Goal: Information Seeking & Learning: Check status

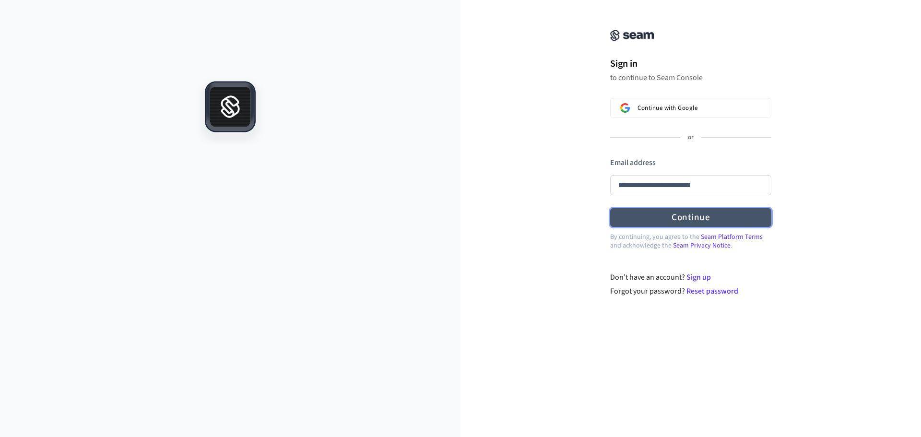
click at [654, 213] on form "**********" at bounding box center [690, 192] width 161 height 70
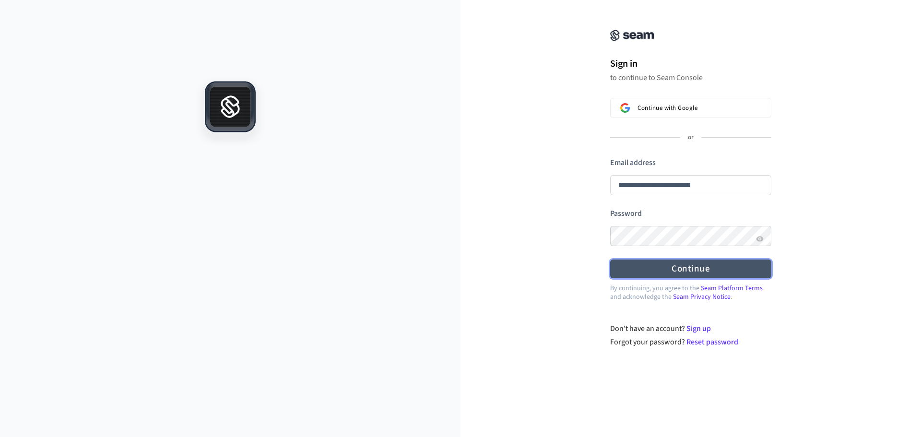
click at [661, 261] on button "Continue" at bounding box center [690, 269] width 161 height 19
type input "**********"
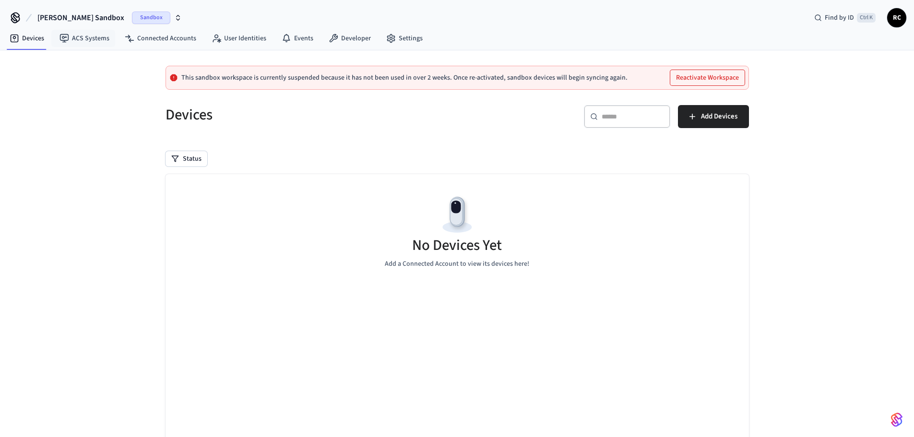
click at [61, 21] on span "Reece's Sandbox" at bounding box center [80, 18] width 87 height 12
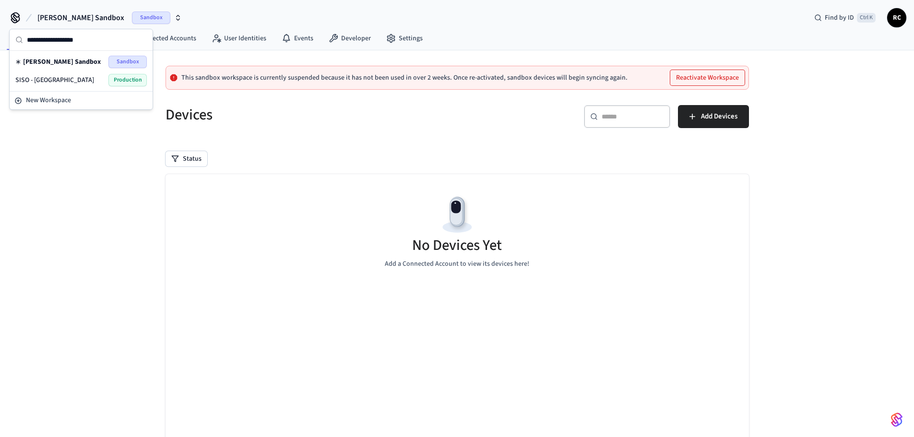
click at [49, 79] on div "SISO - YALE Production" at bounding box center [80, 80] width 131 height 12
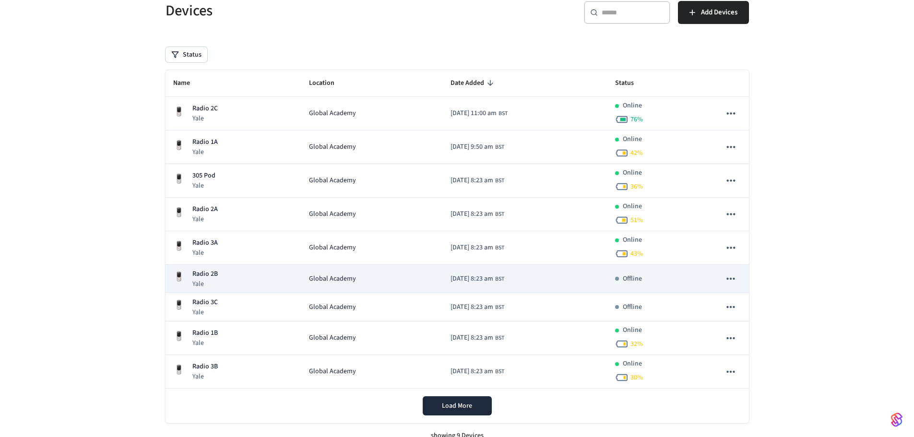
scroll to position [76, 0]
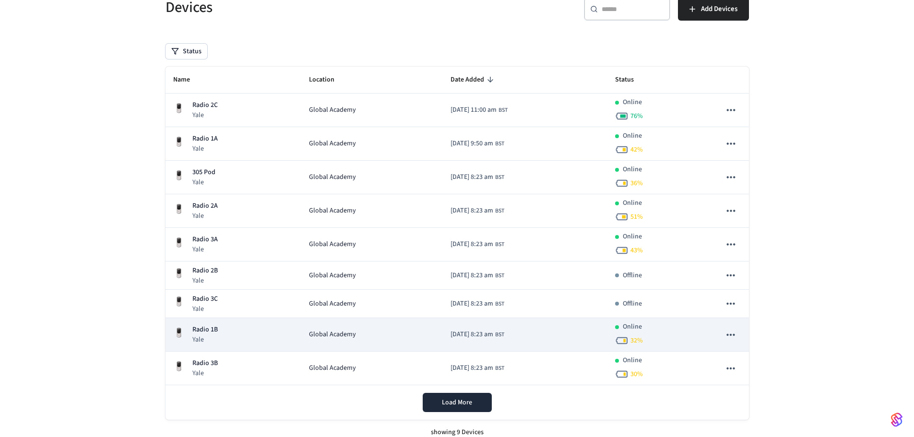
click at [262, 337] on div "Radio 1B Yale" at bounding box center [233, 335] width 121 height 20
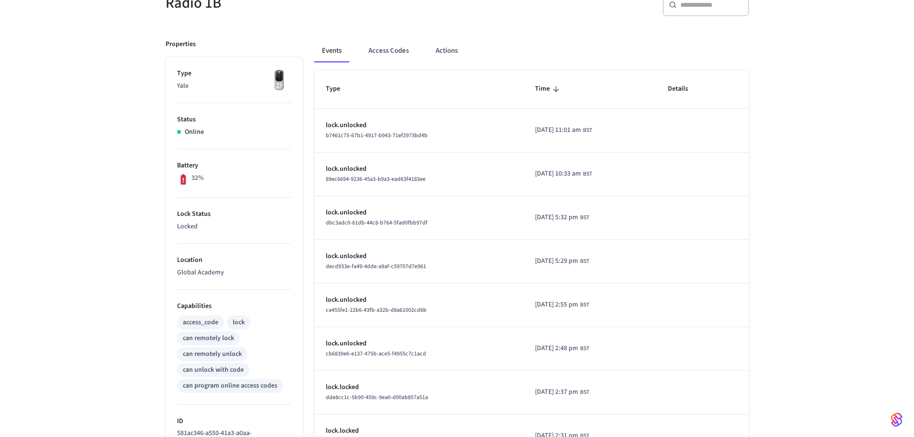
scroll to position [101, 0]
click at [392, 45] on button "Access Codes" at bounding box center [389, 50] width 56 height 23
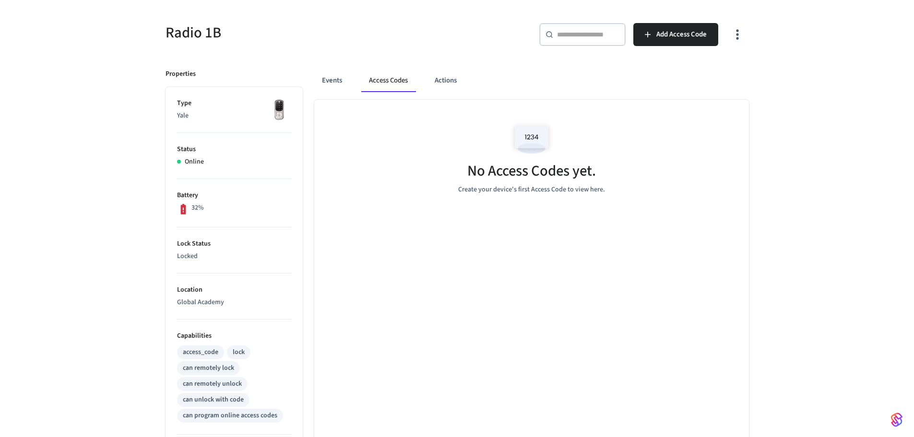
scroll to position [70, 0]
click at [434, 84] on button "Actions" at bounding box center [445, 82] width 37 height 23
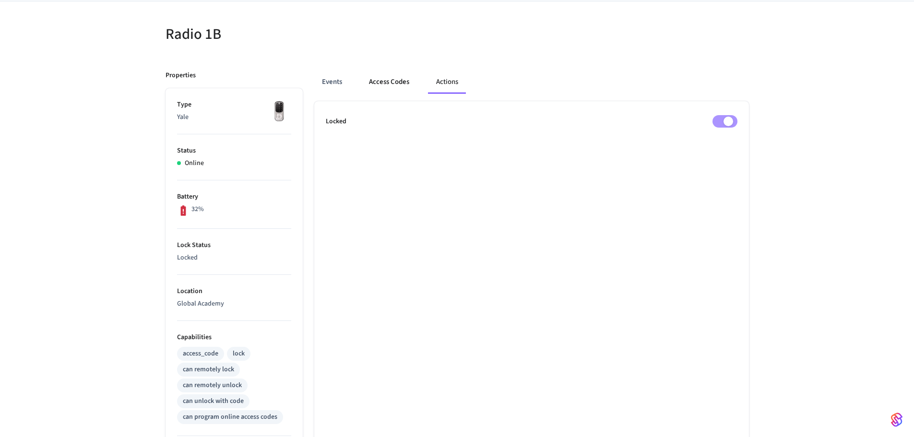
click at [390, 86] on button "Access Codes" at bounding box center [389, 82] width 56 height 23
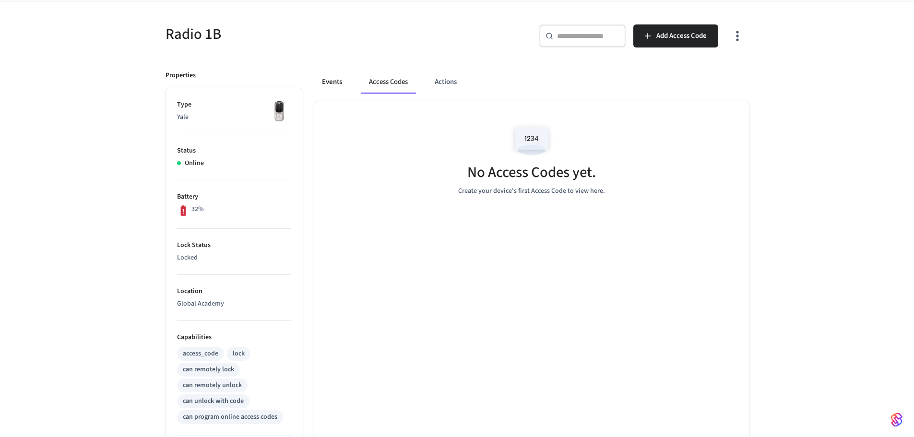
click at [336, 83] on button "Events" at bounding box center [332, 82] width 36 height 23
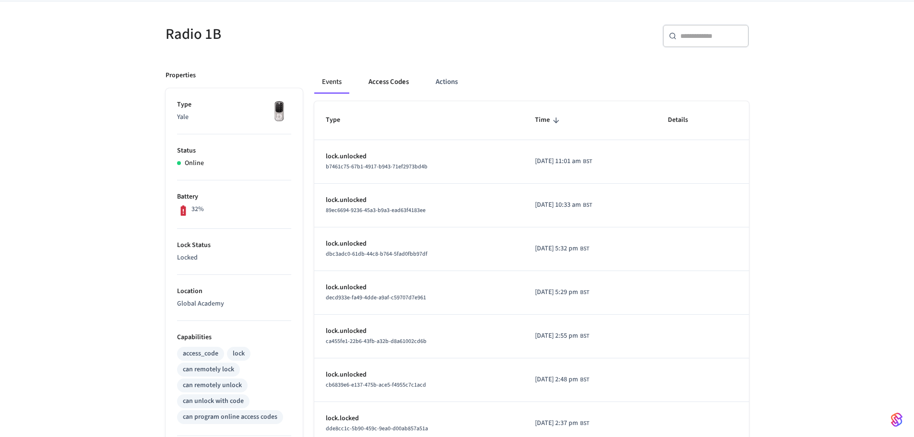
click at [389, 83] on button "Access Codes" at bounding box center [389, 82] width 56 height 23
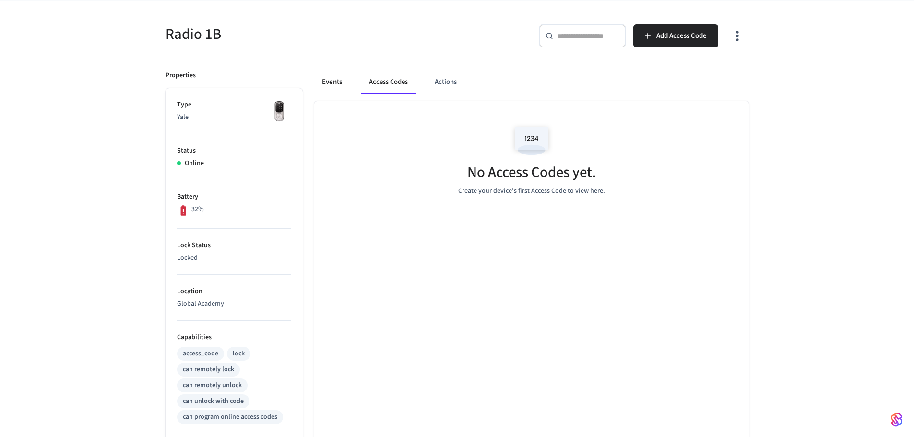
click at [329, 84] on button "Events" at bounding box center [332, 82] width 36 height 23
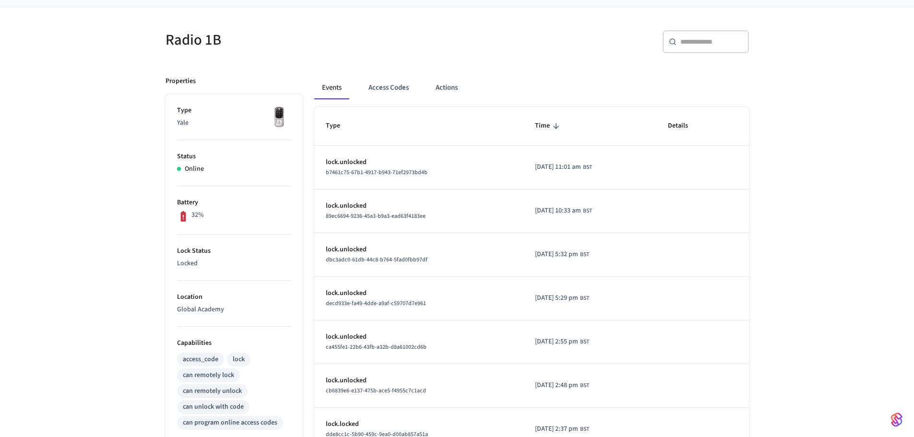
scroll to position [66, 0]
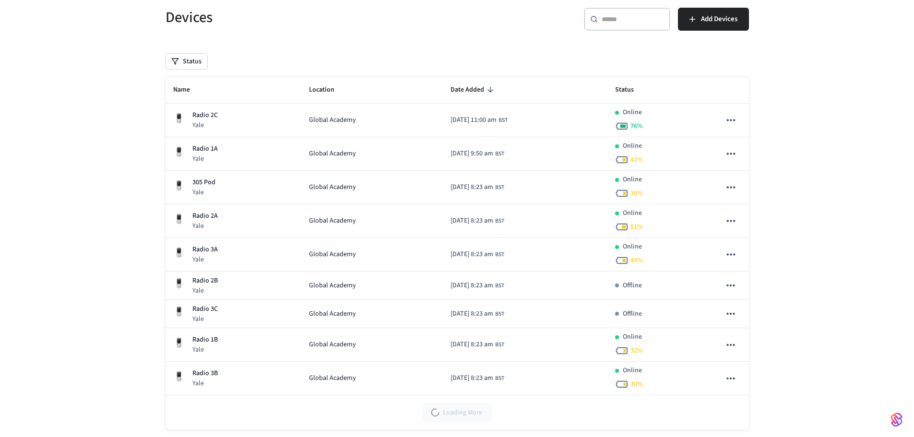
scroll to position [76, 0]
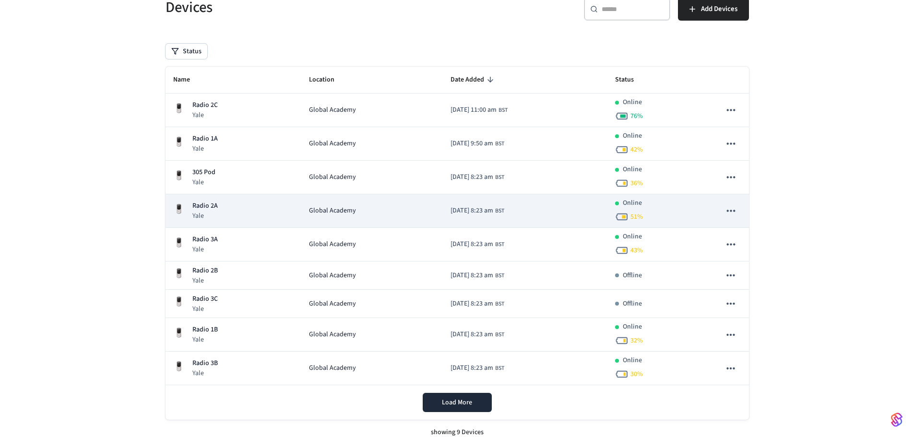
click at [561, 206] on td "2025/05/16 at 8:23 am BST" at bounding box center [525, 211] width 165 height 34
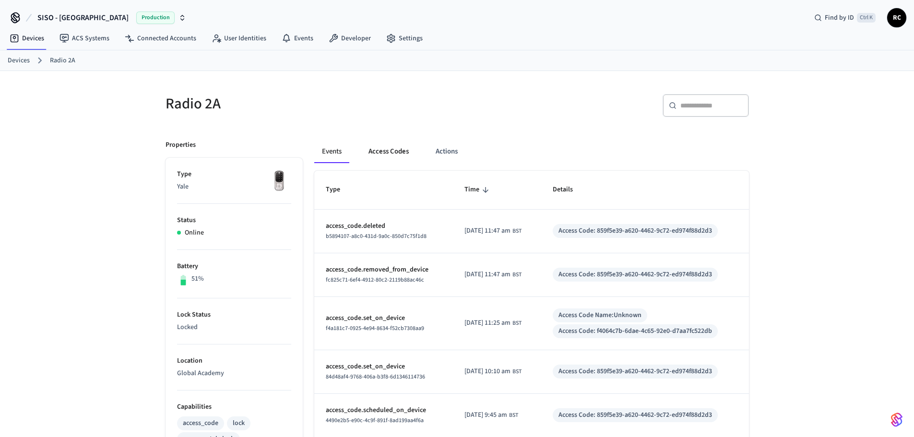
click at [377, 153] on button "Access Codes" at bounding box center [389, 151] width 56 height 23
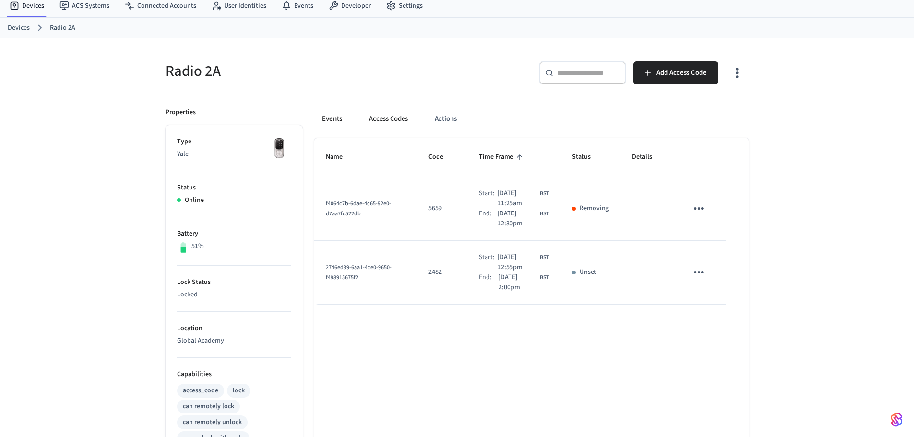
scroll to position [32, 0]
click at [332, 122] on button "Events" at bounding box center [332, 119] width 36 height 23
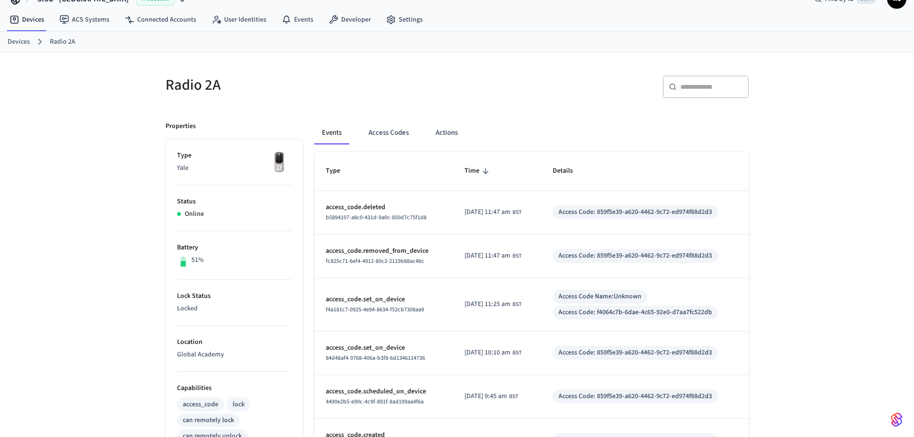
scroll to position [17, 0]
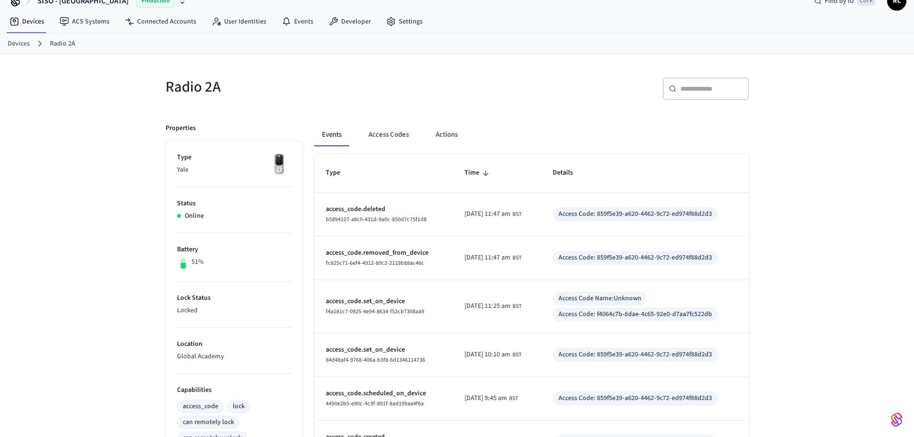
click at [13, 41] on link "Devices" at bounding box center [19, 44] width 22 height 10
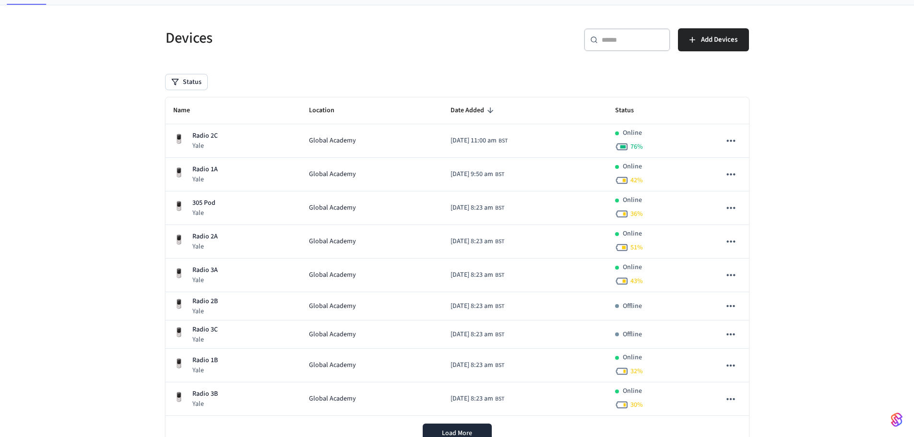
scroll to position [46, 0]
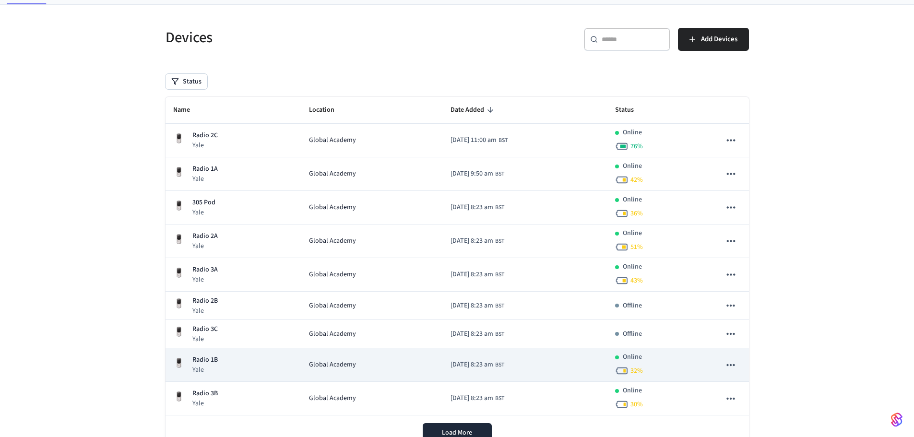
click at [203, 362] on p "Radio 1B" at bounding box center [204, 360] width 25 height 10
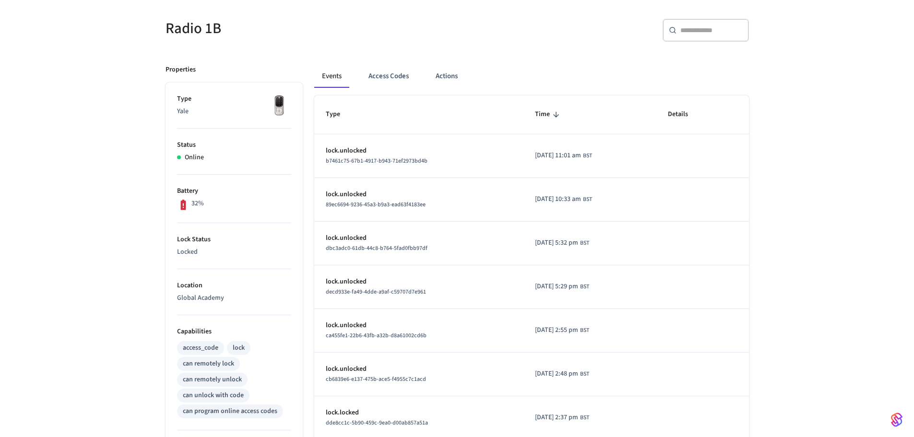
scroll to position [76, 0]
click at [388, 74] on button "Access Codes" at bounding box center [389, 75] width 56 height 23
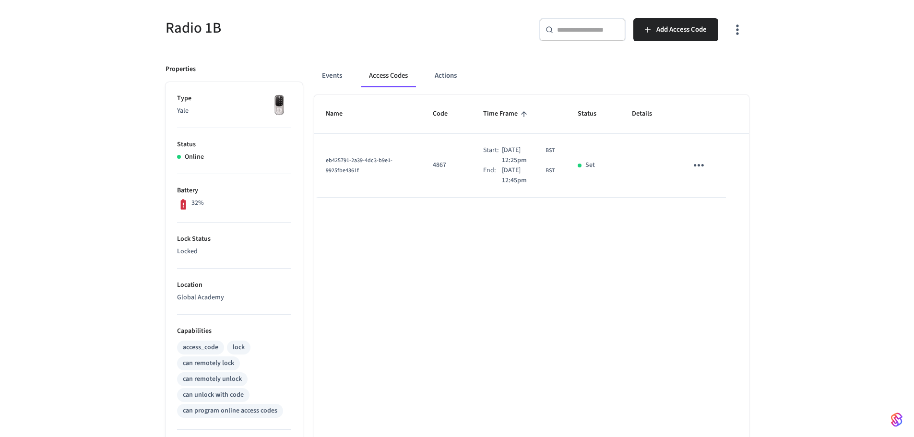
scroll to position [0, 0]
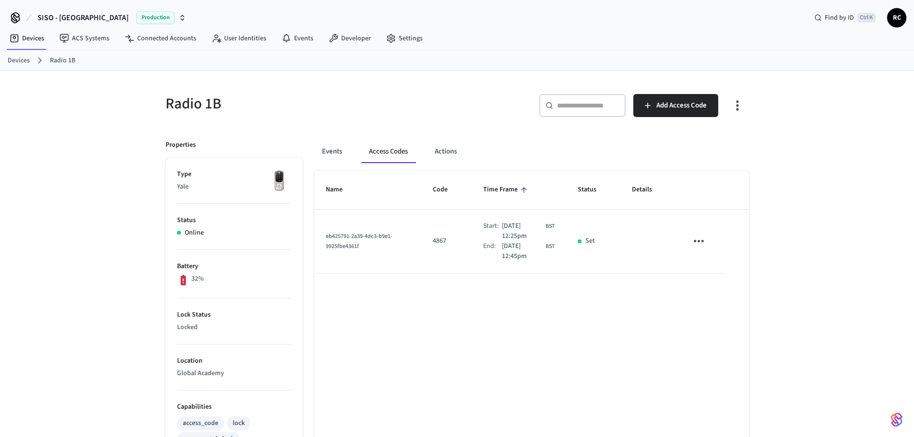
click at [24, 59] on link "Devices" at bounding box center [19, 61] width 22 height 10
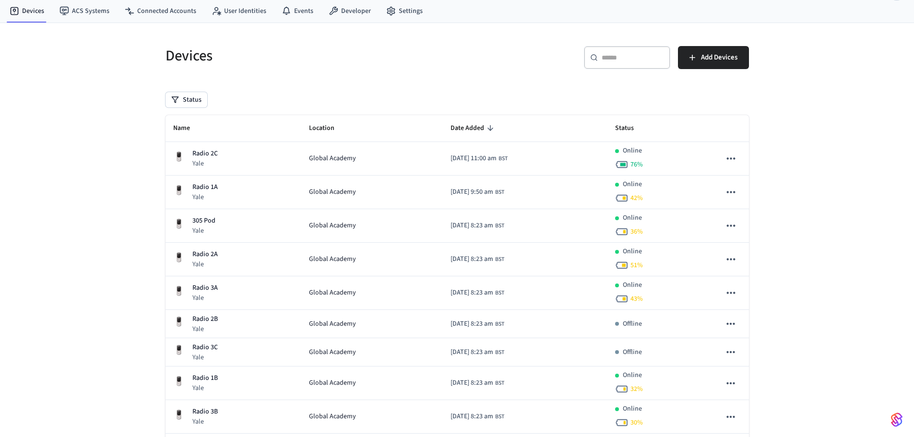
scroll to position [74, 0]
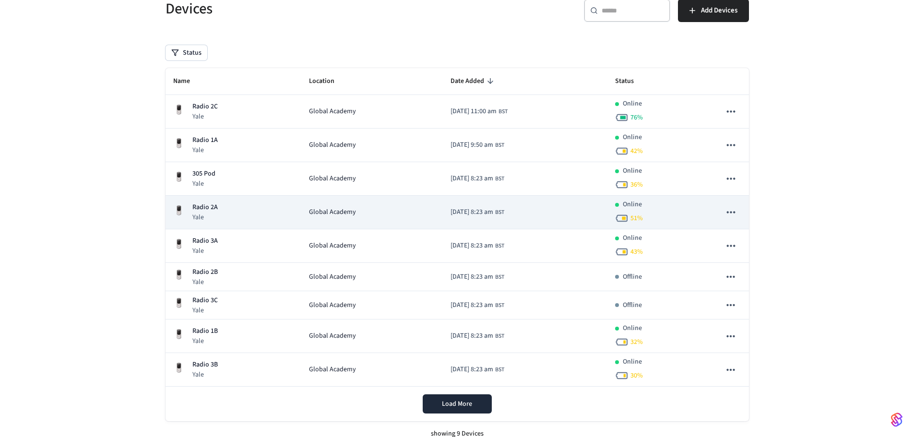
click at [217, 205] on p "Radio 2A" at bounding box center [204, 207] width 25 height 10
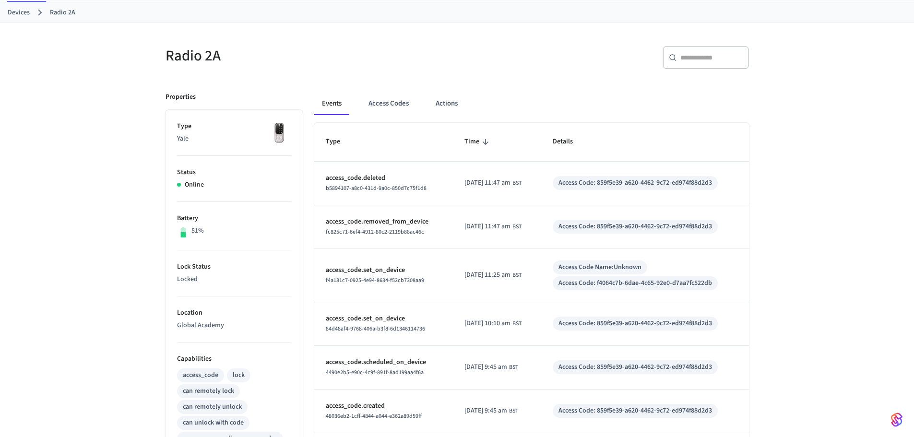
scroll to position [49, 0]
click at [391, 96] on button "Access Codes" at bounding box center [389, 102] width 56 height 23
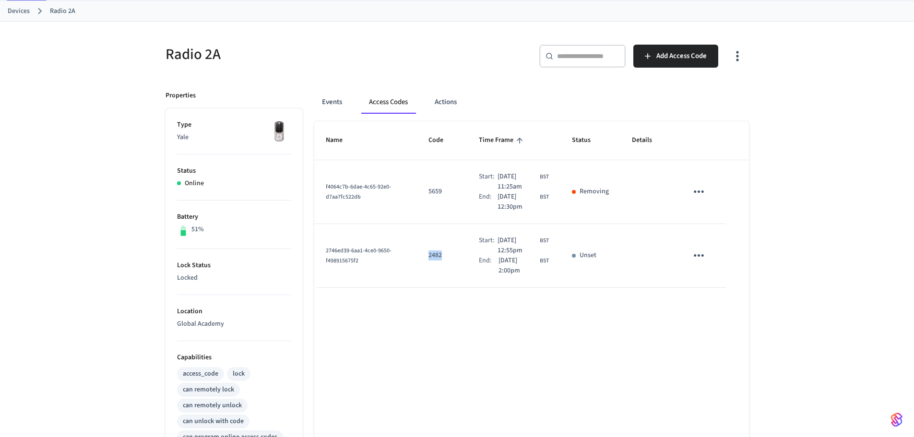
drag, startPoint x: 421, startPoint y: 256, endPoint x: 441, endPoint y: 258, distance: 20.2
click at [441, 258] on td "2482" at bounding box center [442, 256] width 50 height 64
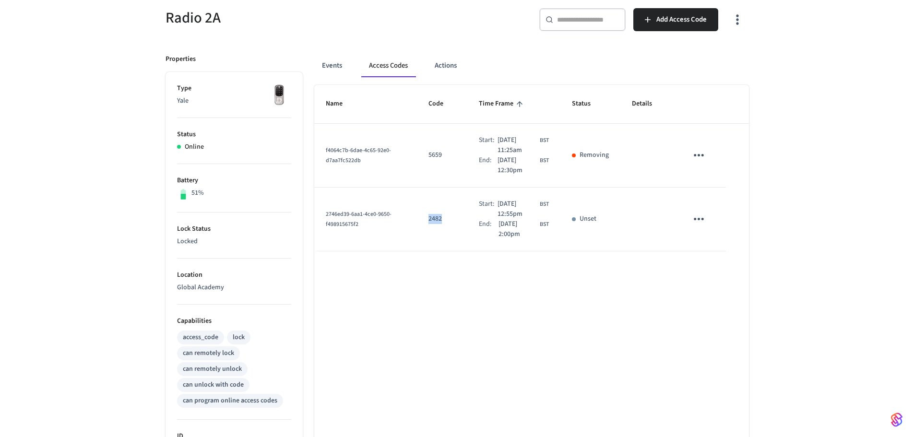
scroll to position [86, 0]
drag, startPoint x: 514, startPoint y: 169, endPoint x: 468, endPoint y: 158, distance: 47.4
click at [468, 158] on td "Start: Oct 8th 2025 11:25am BST End: Oct 8th 2025 12:30pm BST" at bounding box center [513, 155] width 93 height 64
click at [507, 164] on span "Oct 8th 2025 12:30pm" at bounding box center [518, 165] width 40 height 20
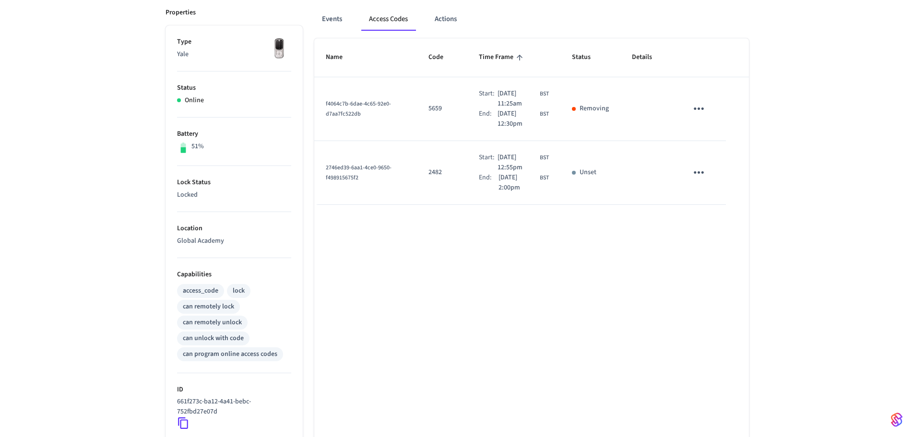
scroll to position [131, 0]
click at [456, 20] on button "Actions" at bounding box center [445, 20] width 37 height 23
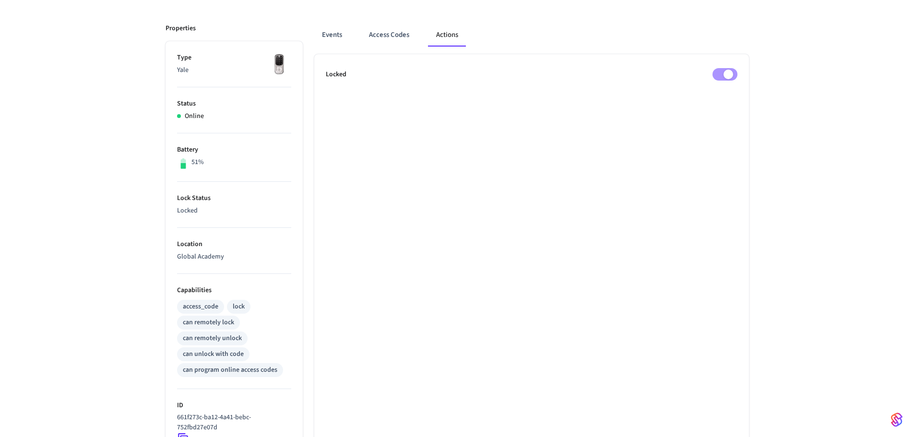
scroll to position [116, 0]
click at [333, 39] on button "Events" at bounding box center [332, 35] width 36 height 23
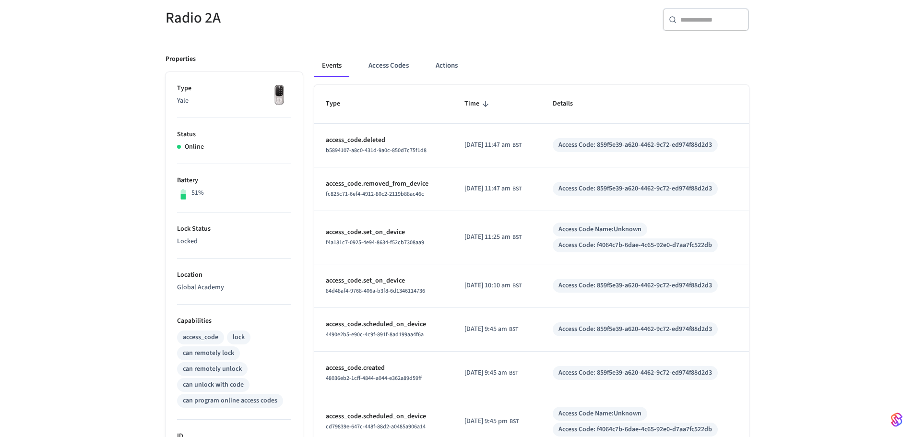
scroll to position [86, 0]
click at [388, 63] on button "Access Codes" at bounding box center [389, 65] width 56 height 23
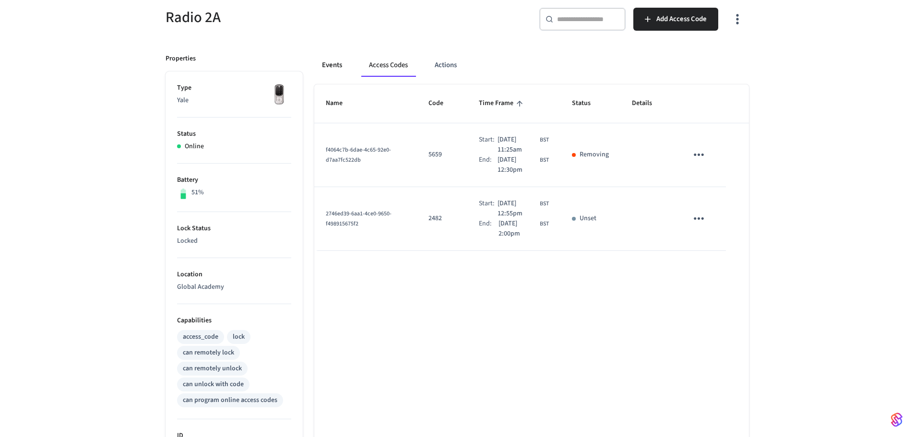
click at [330, 63] on button "Events" at bounding box center [332, 65] width 36 height 23
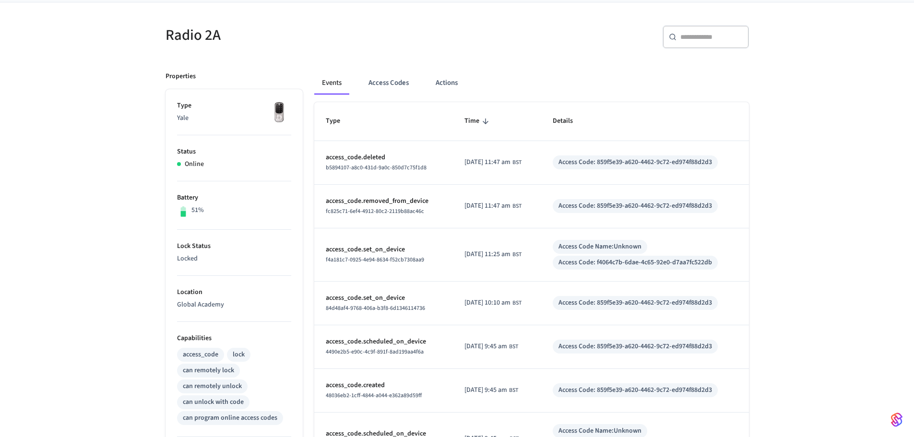
scroll to position [68, 0]
click at [450, 81] on button "Actions" at bounding box center [446, 83] width 37 height 23
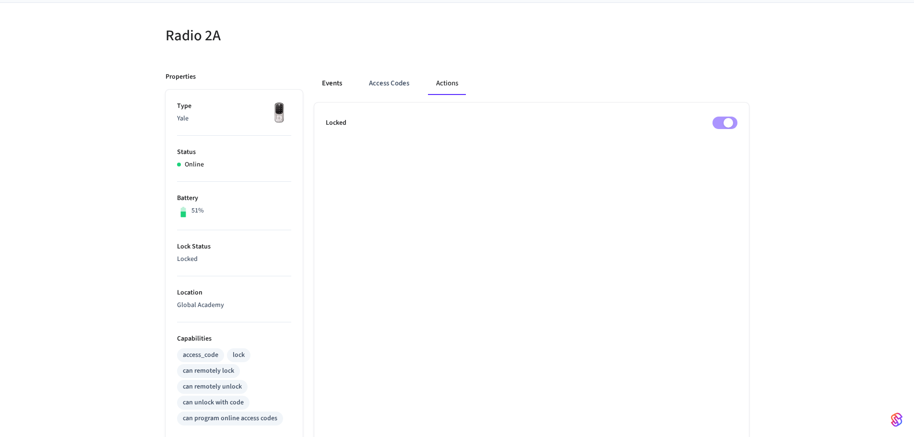
click at [329, 83] on button "Events" at bounding box center [332, 83] width 36 height 23
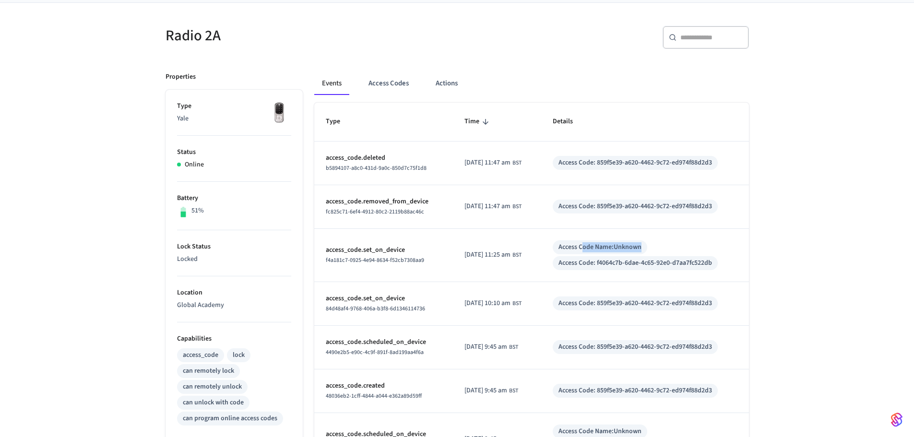
drag, startPoint x: 591, startPoint y: 245, endPoint x: 652, endPoint y: 249, distance: 61.1
click at [647, 249] on div "Access Code Name: Unknown" at bounding box center [600, 247] width 95 height 14
click at [616, 263] on div "Access Code: f4064c7b-6dae-4c65-92e0-d7aa7fc522db" at bounding box center [636, 263] width 154 height 10
click at [447, 79] on button "Actions" at bounding box center [446, 83] width 37 height 23
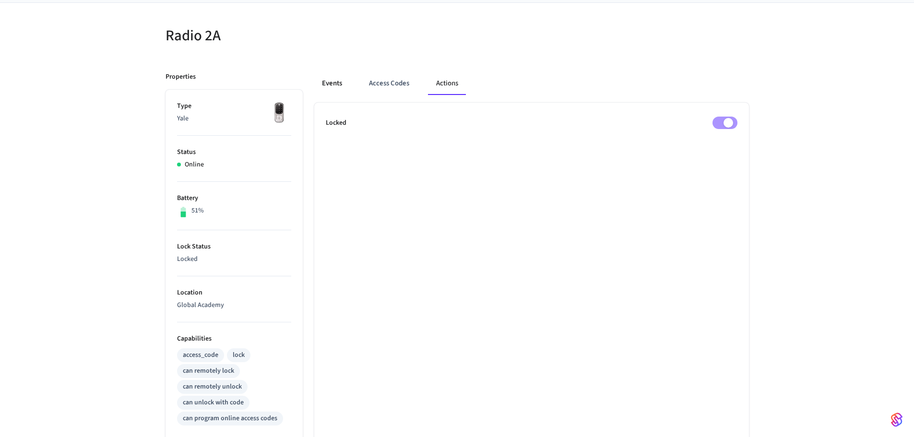
click at [333, 86] on button "Events" at bounding box center [332, 83] width 36 height 23
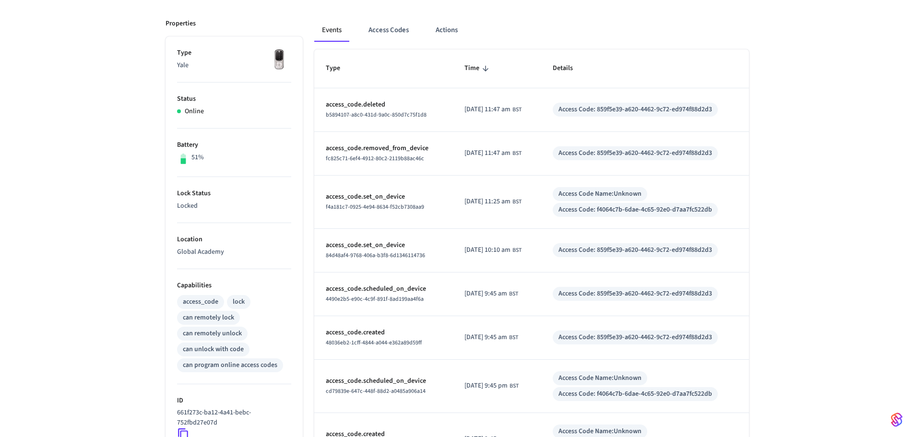
scroll to position [121, 0]
click at [376, 32] on button "Access Codes" at bounding box center [389, 30] width 56 height 23
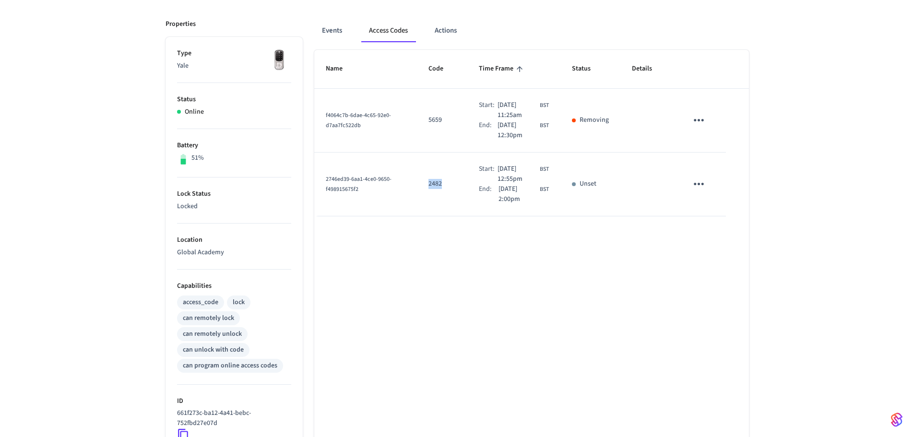
drag, startPoint x: 422, startPoint y: 182, endPoint x: 436, endPoint y: 184, distance: 13.6
click at [436, 184] on p "2482" at bounding box center [441, 184] width 27 height 10
drag, startPoint x: 334, startPoint y: 178, endPoint x: 325, endPoint y: 178, distance: 8.7
click at [326, 178] on span "2746ed39-6aa1-4ce0-9650-f498915675f2" at bounding box center [359, 184] width 66 height 18
drag, startPoint x: 349, startPoint y: 179, endPoint x: 325, endPoint y: 176, distance: 24.7
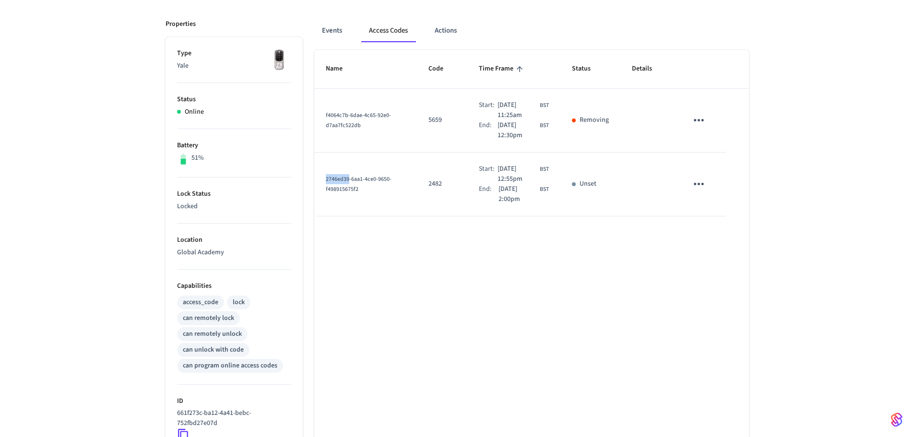
click at [325, 176] on td "2746ed39-6aa1-4ce0-9650-f498915675f2" at bounding box center [365, 185] width 103 height 64
click at [428, 183] on p "2482" at bounding box center [441, 184] width 27 height 10
click at [337, 29] on button "Events" at bounding box center [332, 30] width 36 height 23
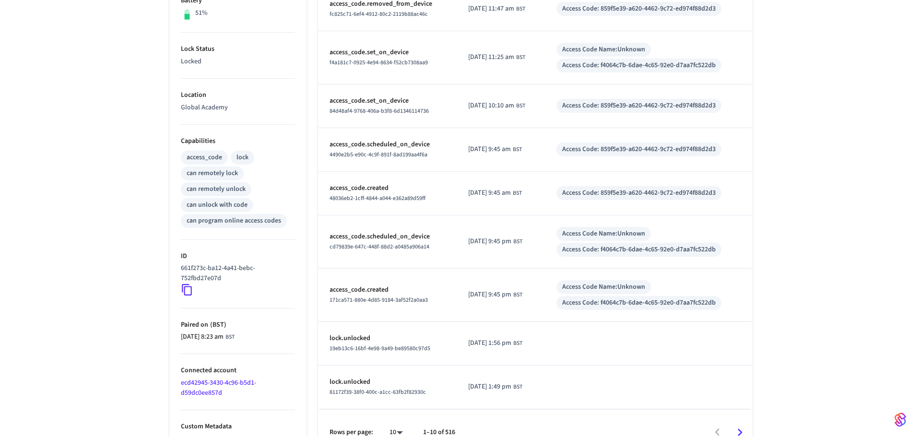
scroll to position [285, 0]
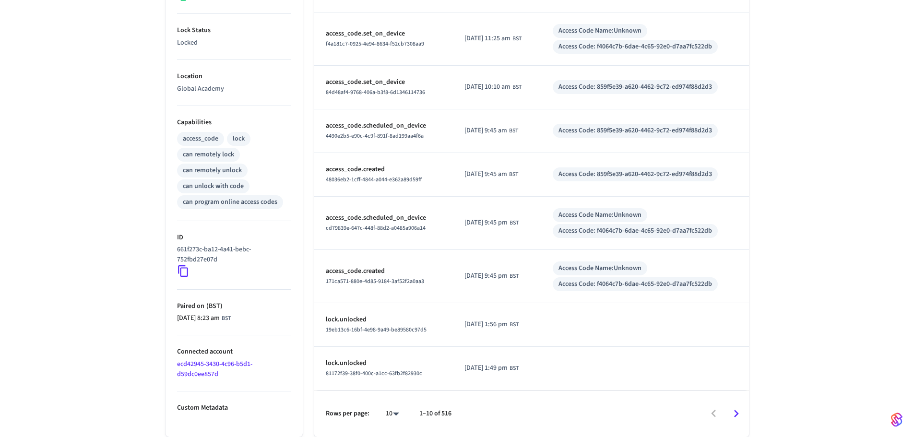
click at [393, 413] on body "SISO - YALE Production Find by ID Ctrl K RC Devices ACS Systems Connected Accou…" at bounding box center [457, 76] width 914 height 722
click at [449, 411] on div at bounding box center [460, 218] width 921 height 437
click at [402, 412] on body "SISO - YALE Production Find by ID Ctrl K RC Devices ACS Systems Connected Accou…" at bounding box center [457, 76] width 914 height 722
click at [379, 405] on li "100" at bounding box center [388, 408] width 25 height 25
type input "***"
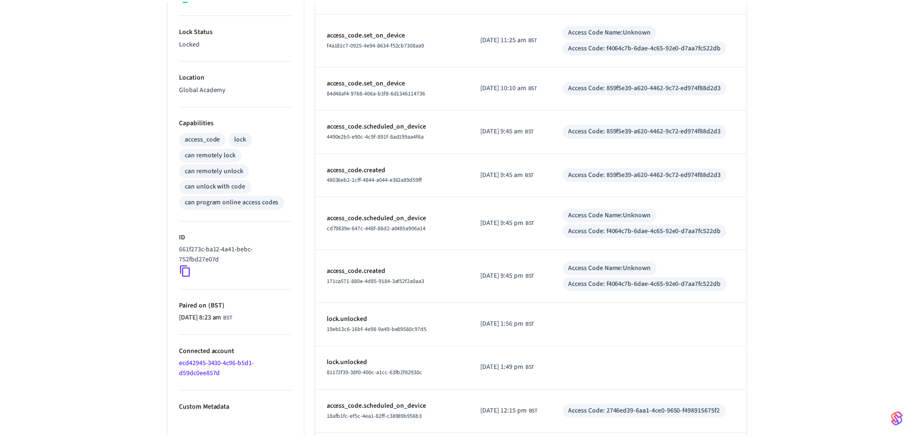
scroll to position [4214, 0]
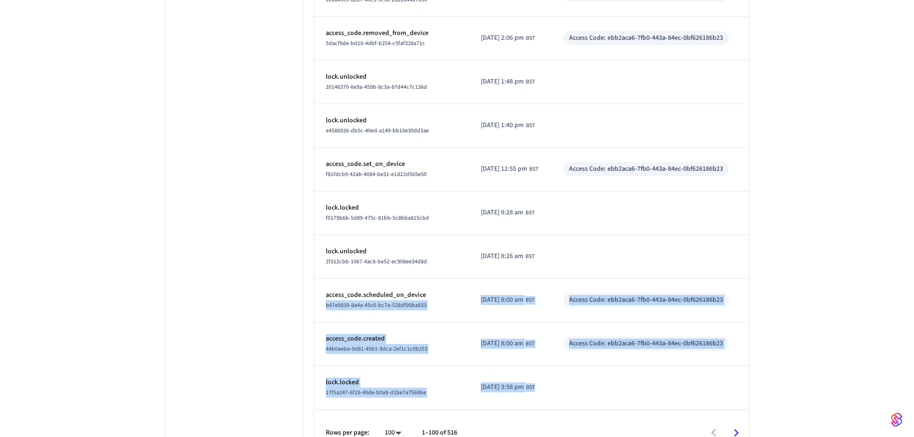
drag, startPoint x: 476, startPoint y: 404, endPoint x: 464, endPoint y: 297, distance: 108.2
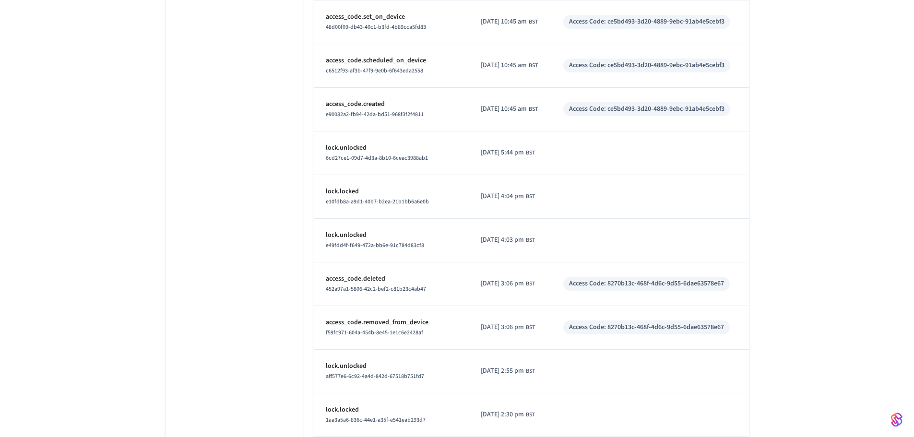
scroll to position [955, 0]
drag, startPoint x: 504, startPoint y: 150, endPoint x: 497, endPoint y: 150, distance: 7.7
click at [497, 150] on span "[DATE] 5:44 pm" at bounding box center [502, 153] width 43 height 10
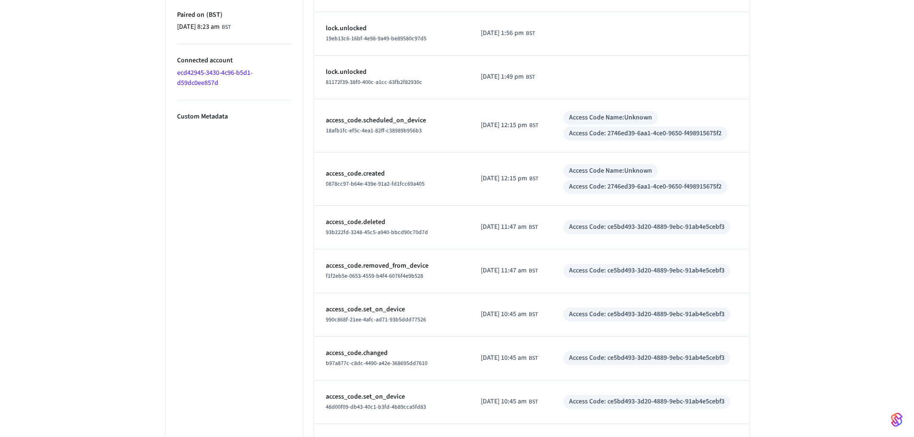
scroll to position [575, 0]
click at [378, 184] on span "0878cc97-b64e-439e-91a2-fd1fcc69a405" at bounding box center [375, 184] width 99 height 8
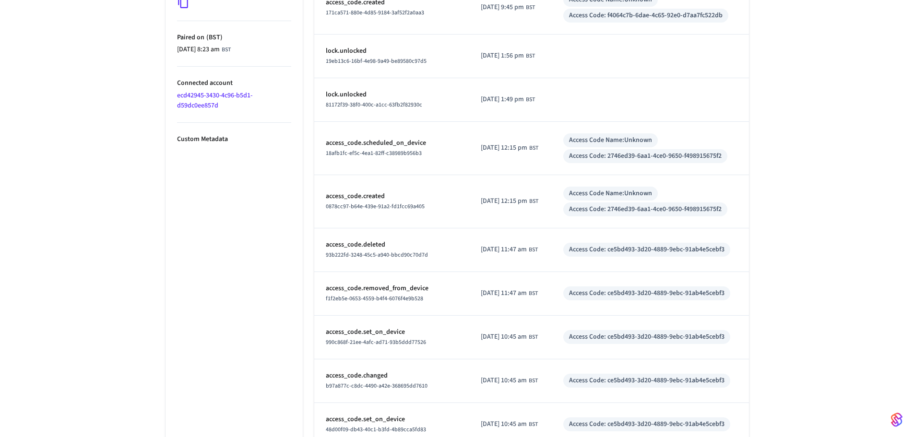
scroll to position [553, 0]
drag, startPoint x: 610, startPoint y: 209, endPoint x: 624, endPoint y: 211, distance: 14.5
click at [624, 211] on div "Access Code: 2746ed39-6aa1-4ce0-9650-f498915675f2" at bounding box center [645, 210] width 153 height 10
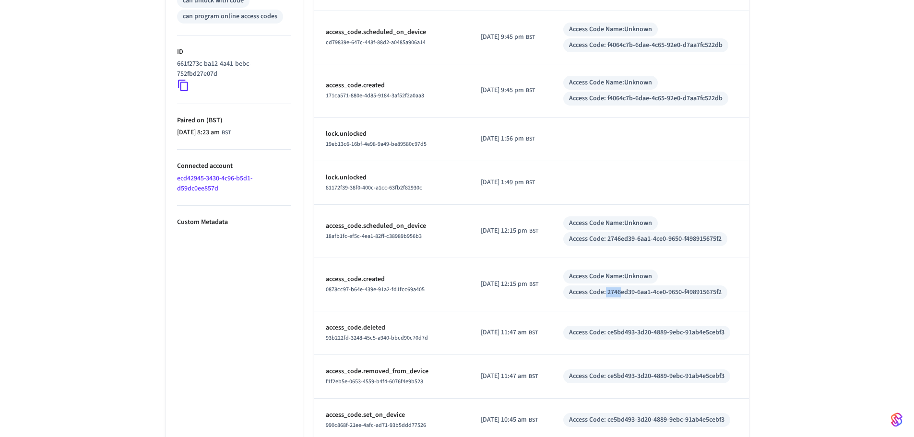
scroll to position [470, 0]
drag, startPoint x: 610, startPoint y: 240, endPoint x: 619, endPoint y: 242, distance: 8.8
click at [619, 242] on div "Access Code: 2746ed39-6aa1-4ce0-9650-f498915675f2" at bounding box center [645, 240] width 153 height 10
drag, startPoint x: 619, startPoint y: 242, endPoint x: 605, endPoint y: 202, distance: 43.1
click at [605, 202] on td "sticky table" at bounding box center [650, 184] width 197 height 44
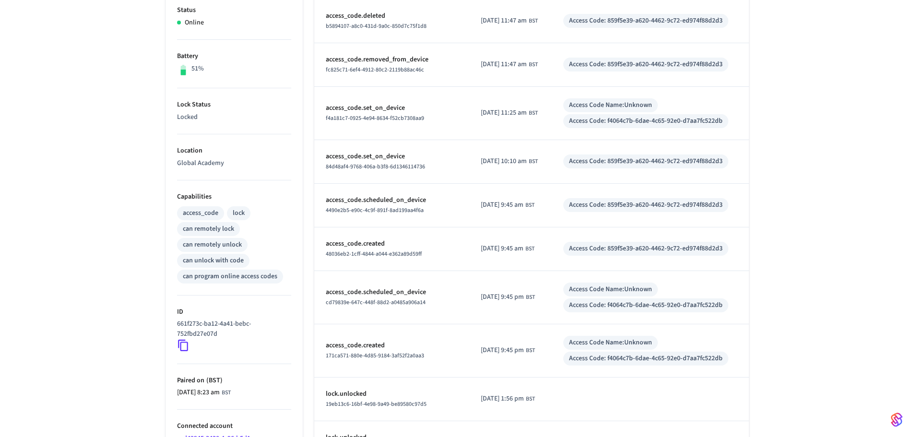
scroll to position [210, 0]
drag, startPoint x: 520, startPoint y: 156, endPoint x: 532, endPoint y: 155, distance: 11.5
click at [527, 157] on span "[DATE] 10:10 am" at bounding box center [504, 162] width 46 height 10
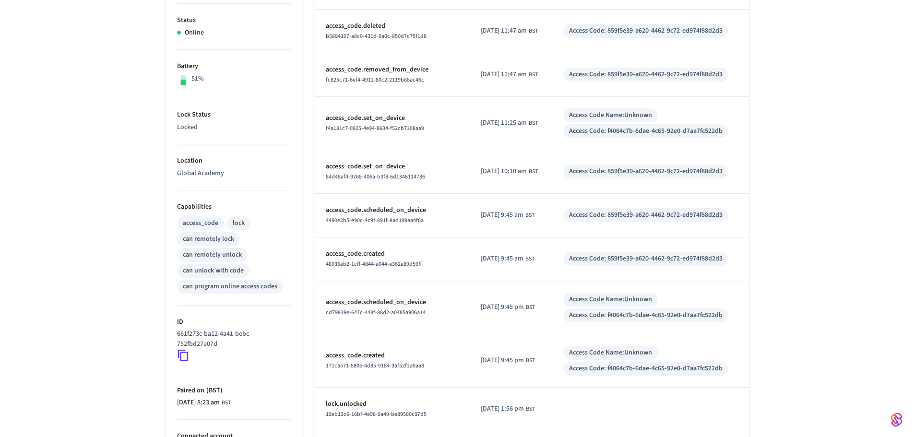
scroll to position [200, 0]
drag, startPoint x: 600, startPoint y: 73, endPoint x: 663, endPoint y: 77, distance: 62.9
click at [663, 77] on div "Access Code: 859f5e39-a620-4462-9c72-ed974f88d2d3" at bounding box center [646, 75] width 154 height 10
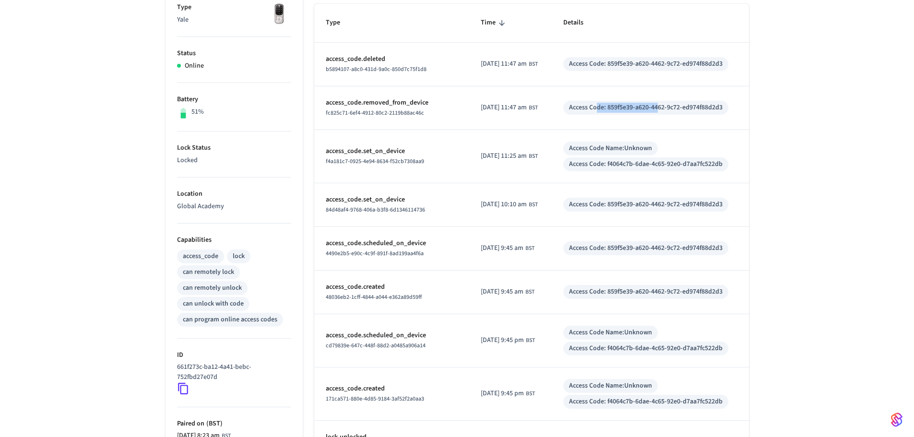
scroll to position [167, 0]
click at [616, 247] on div "Access Code: 859f5e39-a620-4462-9c72-ed974f88d2d3" at bounding box center [646, 248] width 154 height 10
click at [612, 105] on div "Access Code: 859f5e39-a620-4462-9c72-ed974f88d2d3" at bounding box center [646, 107] width 154 height 10
click at [617, 106] on div "Access Code: 859f5e39-a620-4462-9c72-ed974f88d2d3" at bounding box center [646, 107] width 154 height 10
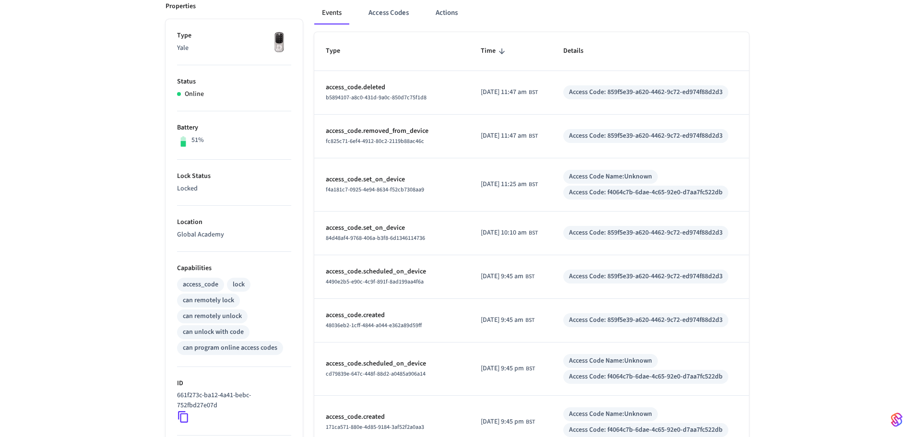
scroll to position [138, 0]
drag, startPoint x: 367, startPoint y: 86, endPoint x: 393, endPoint y: 86, distance: 26.4
click at [393, 86] on p "access_code.deleted" at bounding box center [392, 88] width 132 height 10
click at [393, 102] on span "b5894107-a8c0-431d-9a0c-850d7c75f1d8" at bounding box center [376, 99] width 101 height 8
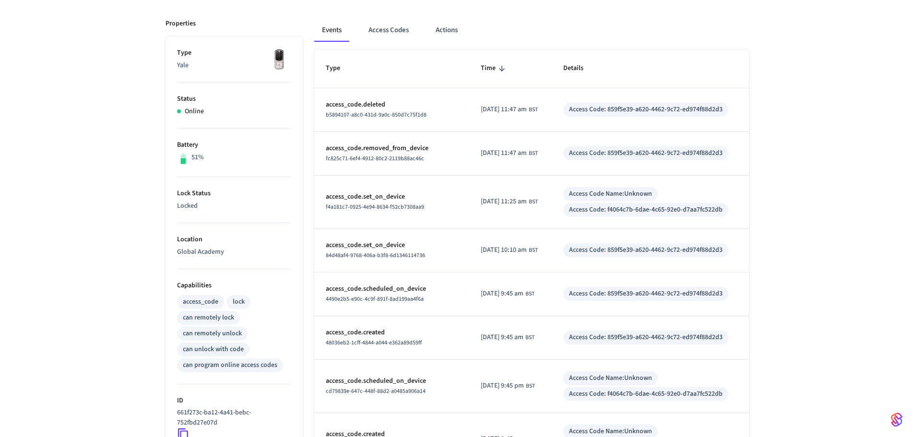
scroll to position [121, 0]
click at [614, 110] on div "Access Code: 859f5e39-a620-4462-9c72-ed974f88d2d3" at bounding box center [646, 110] width 154 height 10
drag, startPoint x: 521, startPoint y: 103, endPoint x: 530, endPoint y: 102, distance: 9.6
click at [527, 105] on span "[DATE] 11:47 am" at bounding box center [504, 110] width 46 height 10
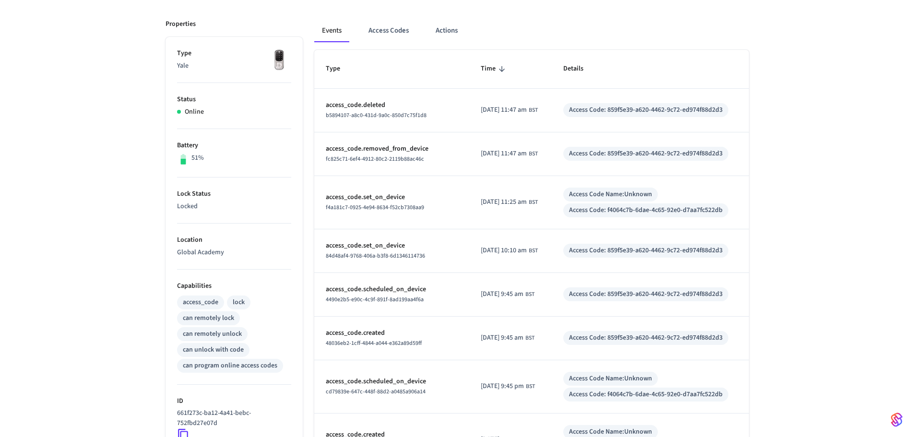
click at [599, 107] on div "Access Code: 859f5e39-a620-4462-9c72-ed974f88d2d3" at bounding box center [646, 110] width 154 height 10
drag, startPoint x: 522, startPoint y: 195, endPoint x: 531, endPoint y: 195, distance: 9.1
click at [527, 197] on span "[DATE] 11:25 am" at bounding box center [504, 202] width 46 height 10
click at [523, 333] on span "[DATE] 9:45 am" at bounding box center [502, 338] width 43 height 10
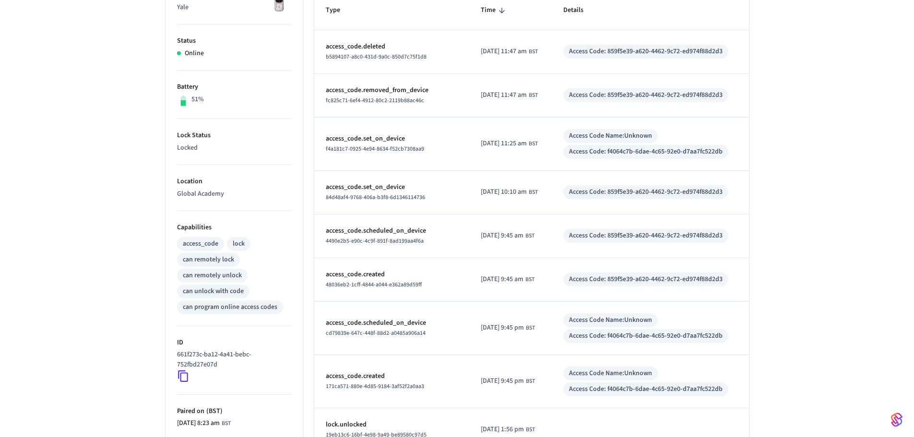
scroll to position [188, 0]
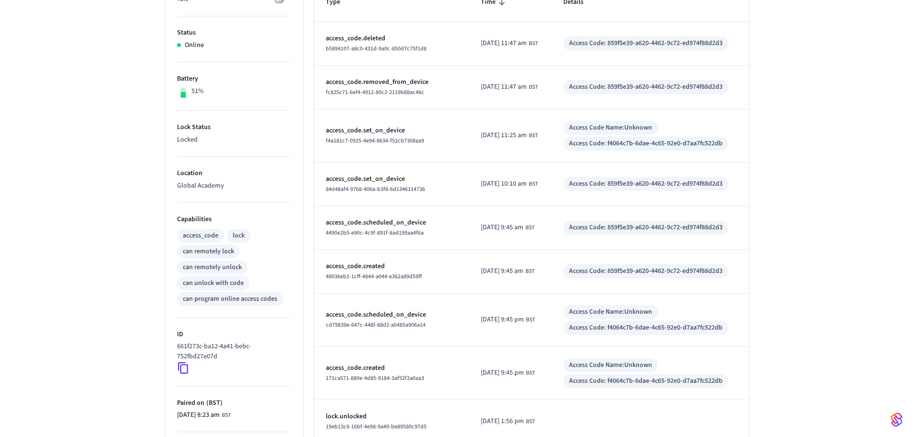
drag, startPoint x: 519, startPoint y: 364, endPoint x: 528, endPoint y: 365, distance: 9.1
click at [524, 368] on span "[DATE] 9:45 pm" at bounding box center [502, 373] width 43 height 10
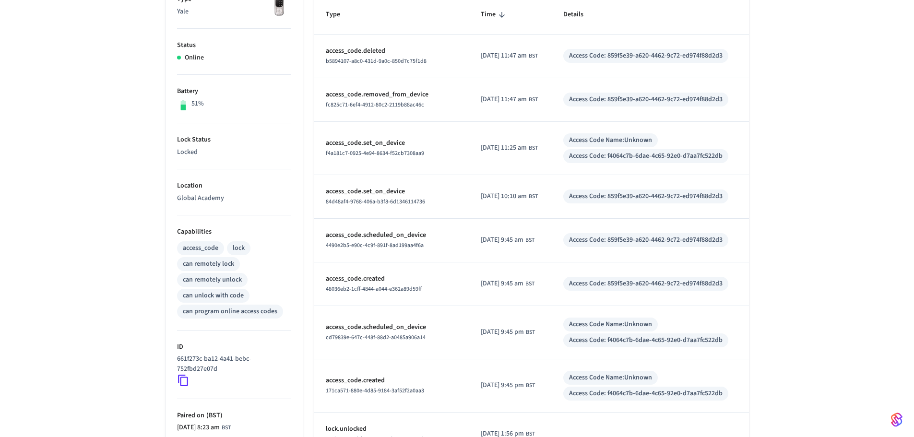
scroll to position [175, 0]
drag, startPoint x: 526, startPoint y: 190, endPoint x: 533, endPoint y: 191, distance: 7.3
click at [533, 192] on div "2025/10/08 at 10:10 am BST" at bounding box center [509, 197] width 57 height 10
click at [526, 96] on span "[DATE] 11:47 am" at bounding box center [504, 100] width 46 height 10
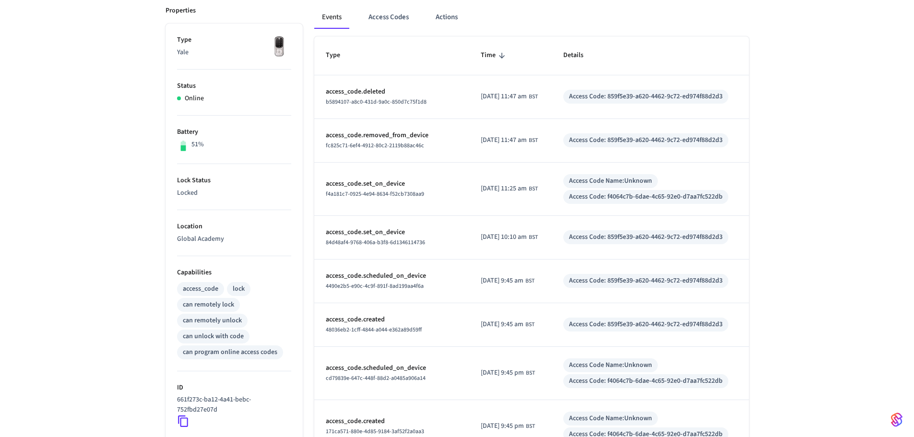
scroll to position [133, 0]
click at [596, 138] on div "Access Code: 859f5e39-a620-4462-9c72-ed974f88d2d3" at bounding box center [646, 141] width 154 height 10
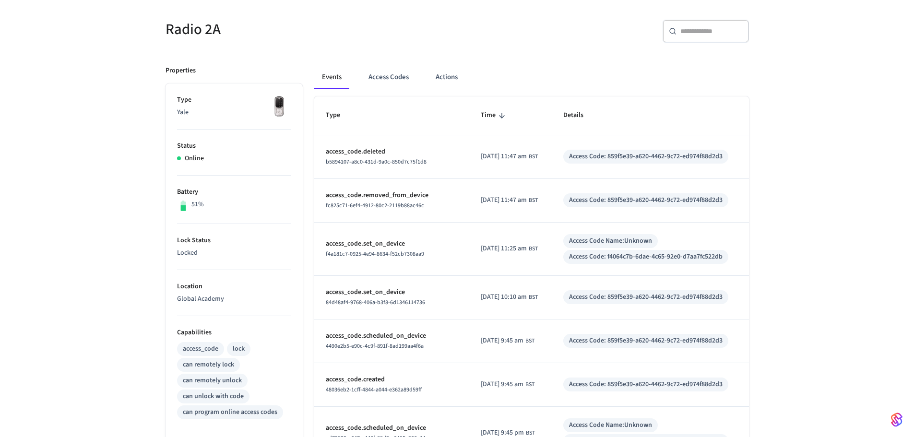
scroll to position [74, 0]
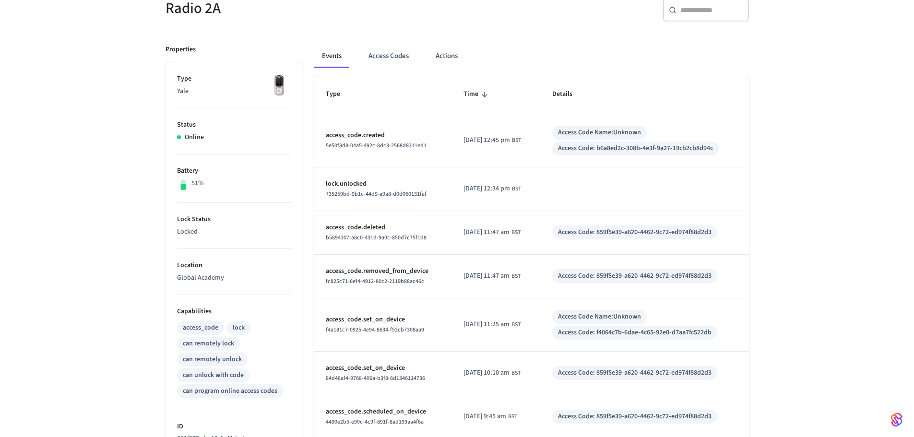
scroll to position [93, 0]
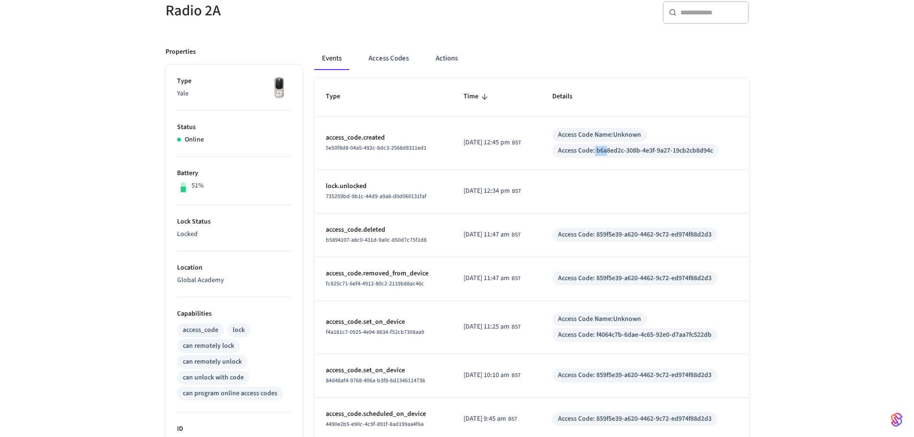
drag, startPoint x: 617, startPoint y: 150, endPoint x: 603, endPoint y: 150, distance: 13.4
click at [603, 150] on div "Access Code: b6a8ed2c-308b-4e3f-9a27-19cb2cb8d94c" at bounding box center [635, 151] width 155 height 10
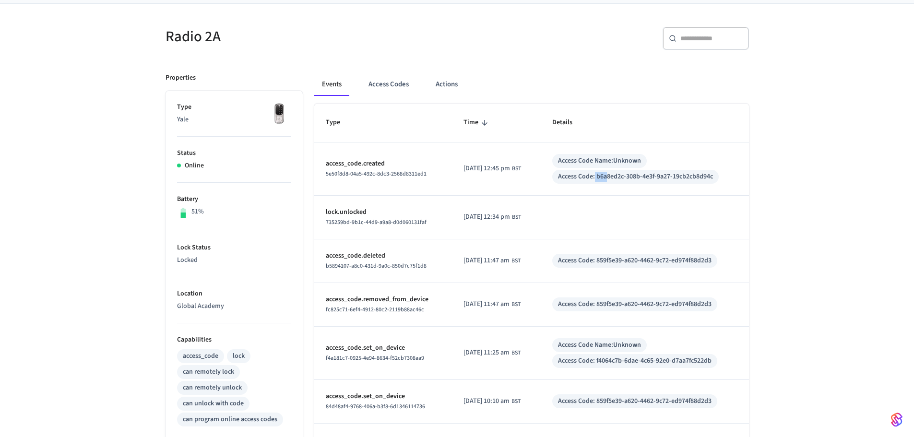
scroll to position [66, 0]
click at [399, 169] on p "access_code.created" at bounding box center [383, 165] width 115 height 10
drag, startPoint x: 503, startPoint y: 167, endPoint x: 516, endPoint y: 171, distance: 14.0
click at [510, 171] on span "[DATE] 12:45 pm" at bounding box center [487, 170] width 47 height 10
click at [402, 89] on button "Access Codes" at bounding box center [389, 85] width 56 height 23
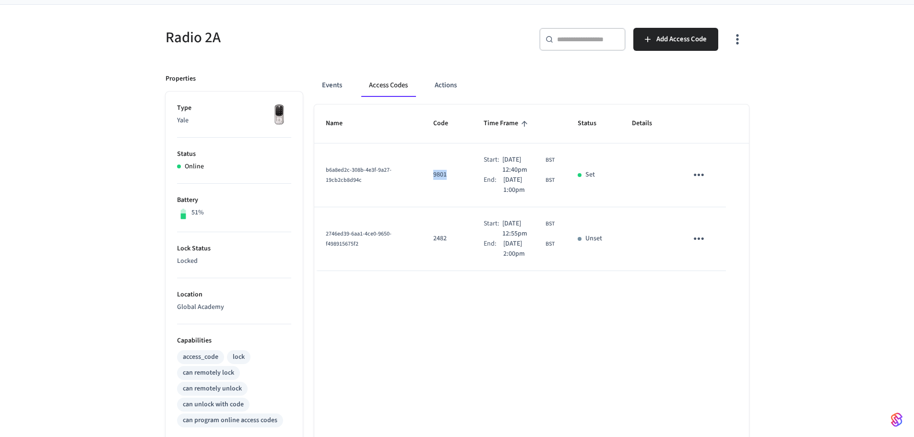
drag, startPoint x: 427, startPoint y: 173, endPoint x: 440, endPoint y: 175, distance: 13.0
click at [440, 175] on p "9801" at bounding box center [446, 175] width 27 height 10
click at [433, 177] on p "9801" at bounding box center [446, 175] width 27 height 10
drag, startPoint x: 427, startPoint y: 174, endPoint x: 437, endPoint y: 173, distance: 9.6
click at [437, 173] on p "9801" at bounding box center [446, 175] width 27 height 10
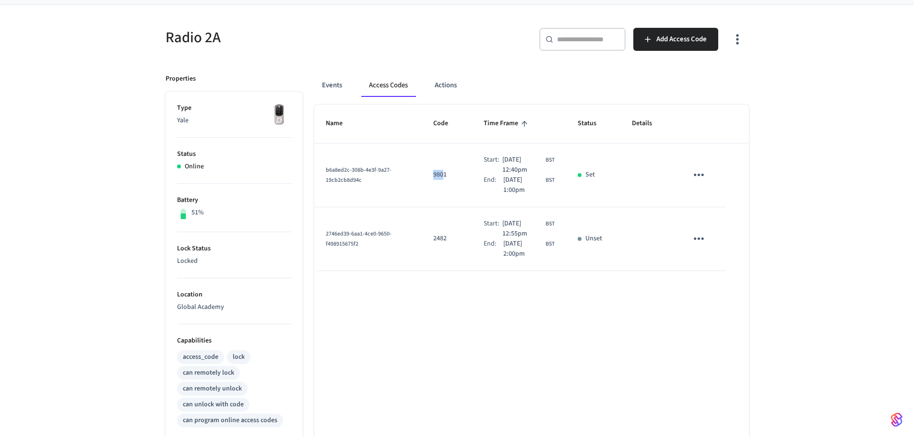
click at [437, 173] on p "9801" at bounding box center [446, 175] width 27 height 10
click at [855, 221] on div "Radio 2A ​ ​ Add Access Code Properties Type Yale Status Online Battery 51% Loc…" at bounding box center [457, 325] width 914 height 641
click at [329, 88] on button "Events" at bounding box center [332, 85] width 36 height 23
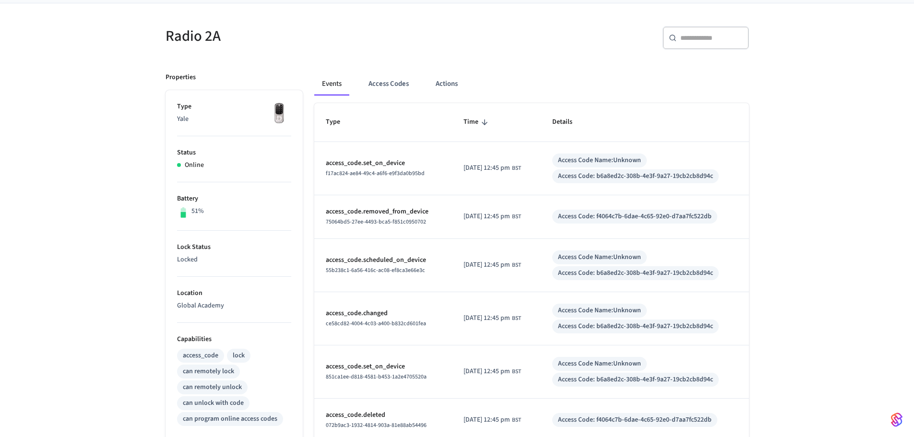
scroll to position [70, 0]
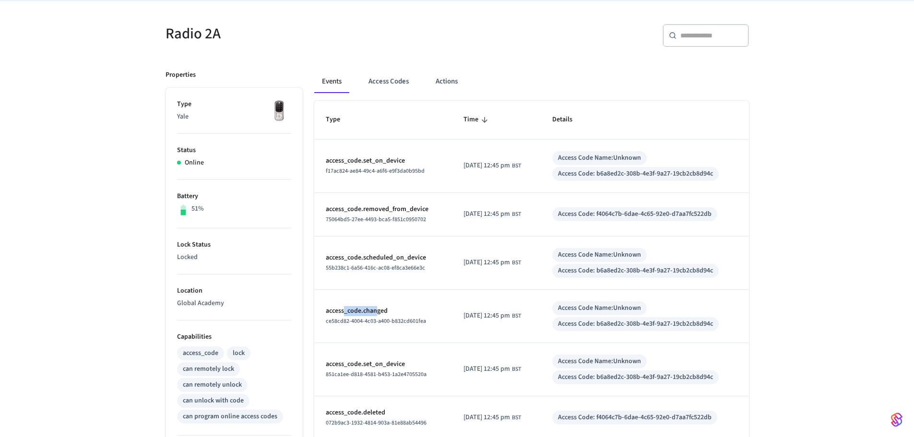
drag, startPoint x: 343, startPoint y: 311, endPoint x: 378, endPoint y: 313, distance: 35.1
click at [378, 313] on p "access_code.changed" at bounding box center [383, 311] width 115 height 10
click at [420, 308] on p "access_code.changed" at bounding box center [383, 311] width 115 height 10
drag, startPoint x: 606, startPoint y: 211, endPoint x: 622, endPoint y: 214, distance: 16.7
click at [622, 214] on div "Access Code: f4064c7b-6dae-4c65-92e0-d7aa7fc522db" at bounding box center [635, 214] width 154 height 10
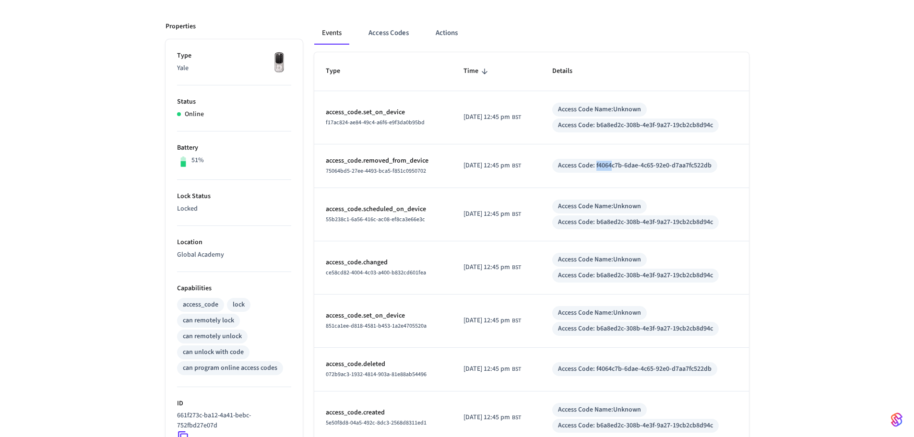
scroll to position [119, 0]
drag, startPoint x: 605, startPoint y: 370, endPoint x: 625, endPoint y: 372, distance: 20.2
click at [625, 372] on div "Access Code: f4064c7b-6dae-4c65-92e0-d7aa7fc522db" at bounding box center [635, 369] width 154 height 10
drag, startPoint x: 354, startPoint y: 368, endPoint x: 383, endPoint y: 366, distance: 29.3
click at [383, 366] on p "access_code.deleted" at bounding box center [383, 364] width 115 height 10
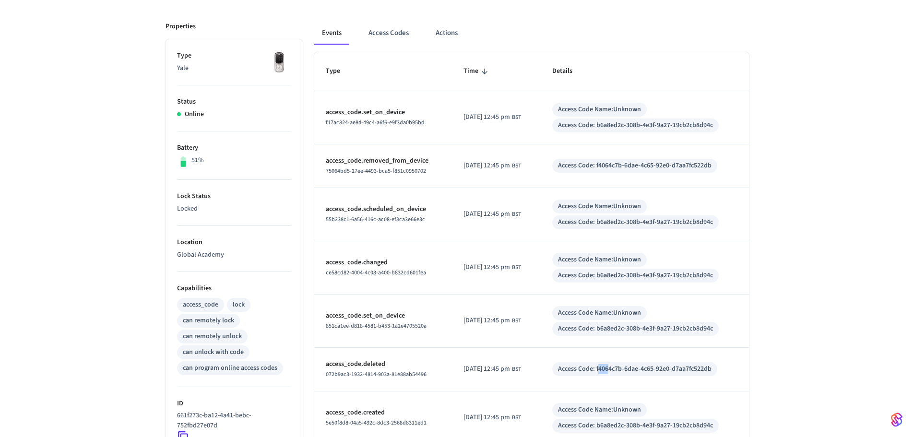
drag, startPoint x: 607, startPoint y: 369, endPoint x: 619, endPoint y: 369, distance: 12.0
click at [619, 369] on div "Access Code: f4064c7b-6dae-4c65-92e0-d7aa7fc522db" at bounding box center [635, 369] width 154 height 10
drag, startPoint x: 366, startPoint y: 160, endPoint x: 417, endPoint y: 163, distance: 51.9
click at [417, 163] on p "access_code.removed_from_device" at bounding box center [383, 161] width 115 height 10
drag, startPoint x: 605, startPoint y: 165, endPoint x: 617, endPoint y: 165, distance: 12.0
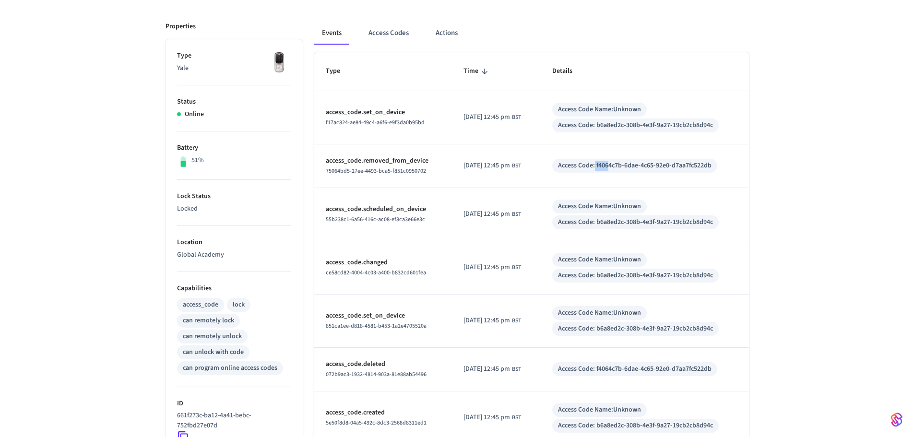
click at [617, 165] on div "Access Code: f4064c7b-6dae-4c65-92e0-d7aa7fc522db" at bounding box center [635, 166] width 154 height 10
drag, startPoint x: 364, startPoint y: 264, endPoint x: 379, endPoint y: 265, distance: 14.9
click at [379, 265] on p "access_code.changed" at bounding box center [383, 263] width 115 height 10
click at [393, 34] on button "Access Codes" at bounding box center [389, 33] width 56 height 23
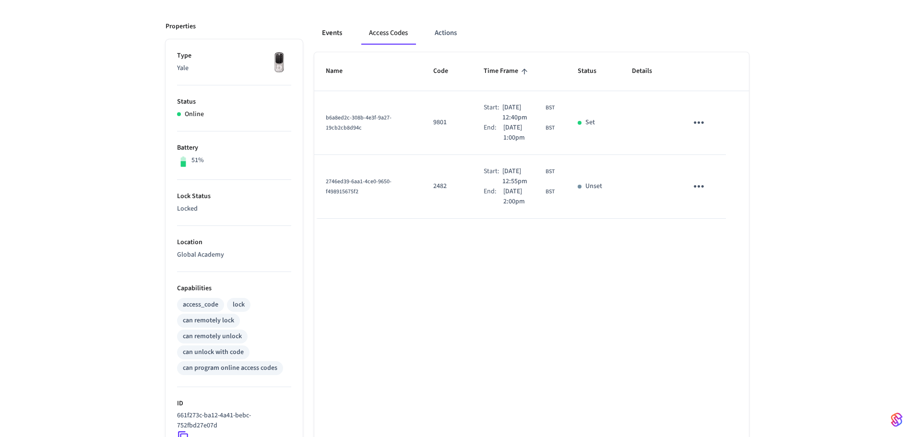
click at [337, 34] on button "Events" at bounding box center [332, 33] width 36 height 23
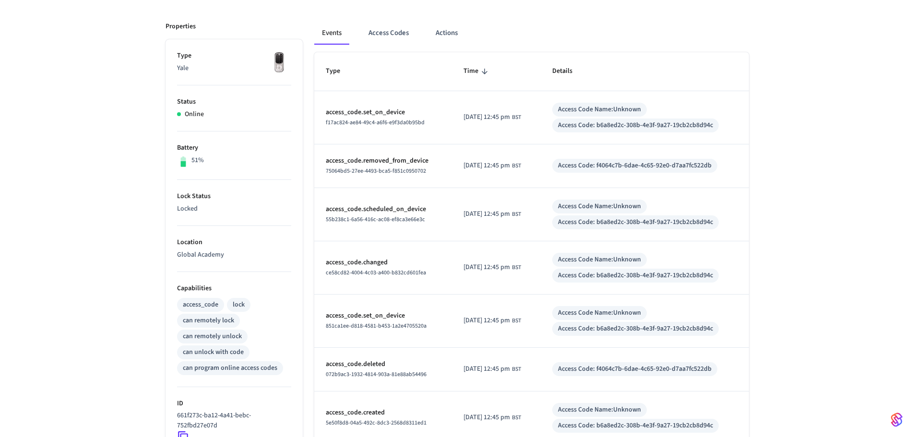
scroll to position [117, 0]
click at [386, 35] on button "Access Codes" at bounding box center [389, 35] width 56 height 23
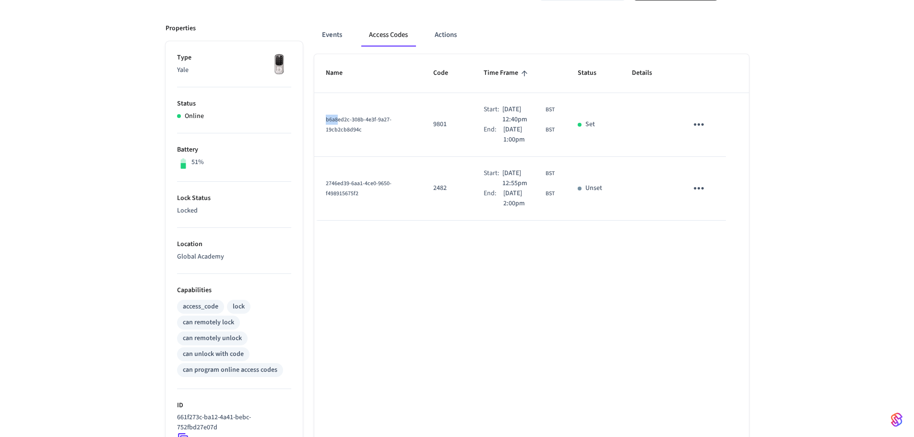
drag, startPoint x: 327, startPoint y: 118, endPoint x: 336, endPoint y: 119, distance: 9.7
click at [336, 119] on span "b6a8ed2c-308b-4e3f-9a27-19cb2cb8d94c" at bounding box center [359, 125] width 66 height 18
click at [330, 33] on button "Events" at bounding box center [332, 35] width 36 height 23
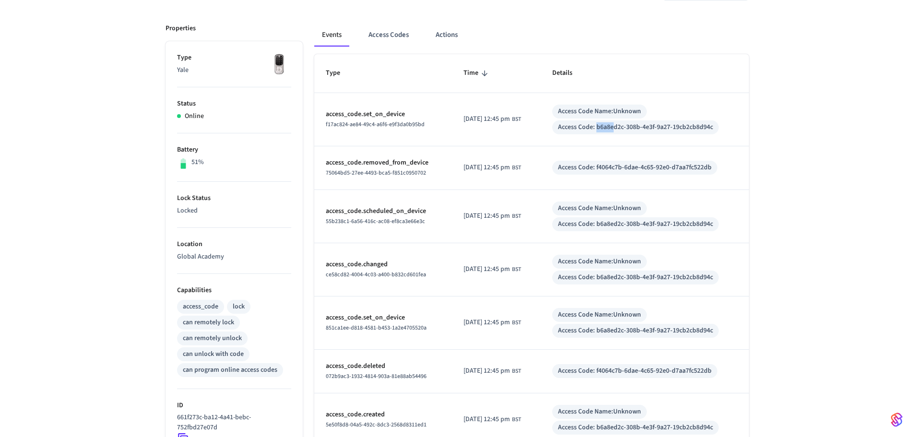
drag, startPoint x: 607, startPoint y: 128, endPoint x: 624, endPoint y: 127, distance: 17.3
click at [624, 127] on div "Access Code: b6a8ed2c-308b-4e3f-9a27-19cb2cb8d94c" at bounding box center [635, 127] width 155 height 10
drag, startPoint x: 606, startPoint y: 223, endPoint x: 612, endPoint y: 224, distance: 5.8
click at [612, 224] on div "Access Code: b6a8ed2c-308b-4e3f-9a27-19cb2cb8d94c" at bounding box center [635, 224] width 155 height 10
click at [607, 331] on div "Access Code: b6a8ed2c-308b-4e3f-9a27-19cb2cb8d94c" at bounding box center [635, 331] width 155 height 10
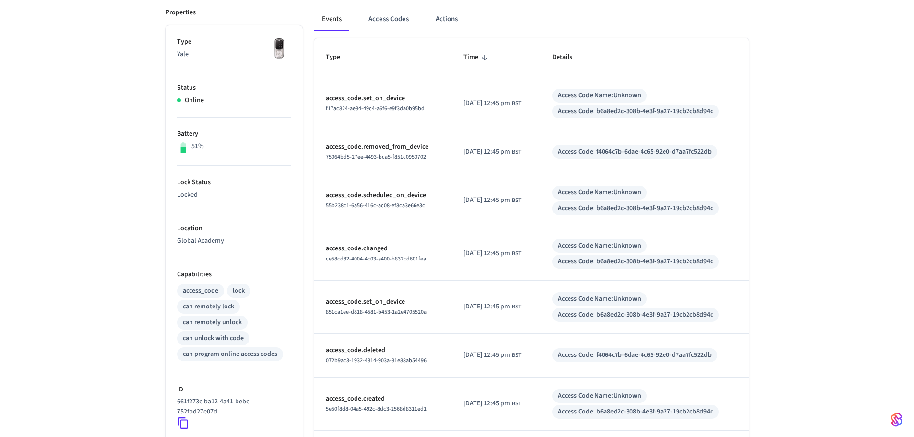
scroll to position [133, 0]
drag, startPoint x: 606, startPoint y: 411, endPoint x: 614, endPoint y: 410, distance: 8.2
click at [614, 410] on div "Access Code: b6a8ed2c-308b-4e3f-9a27-19cb2cb8d94c" at bounding box center [635, 411] width 155 height 10
drag, startPoint x: 607, startPoint y: 315, endPoint x: 615, endPoint y: 316, distance: 7.7
click at [615, 316] on div "Access Code: b6a8ed2c-308b-4e3f-9a27-19cb2cb8d94c" at bounding box center [635, 314] width 155 height 10
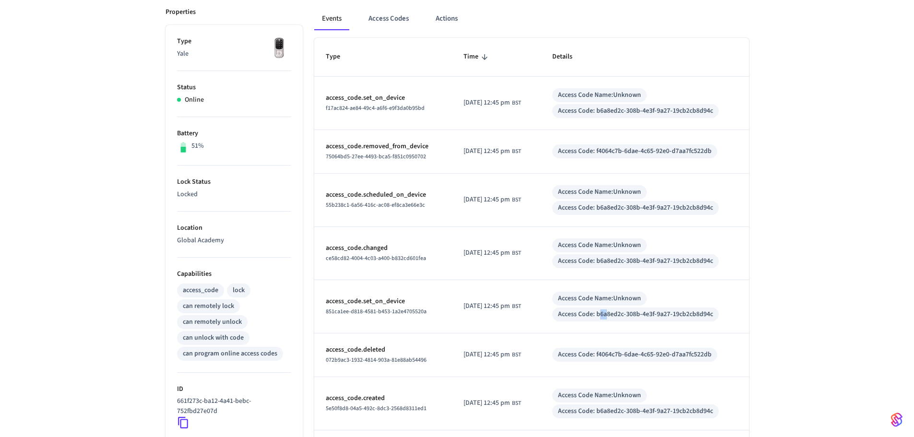
scroll to position [142, 0]
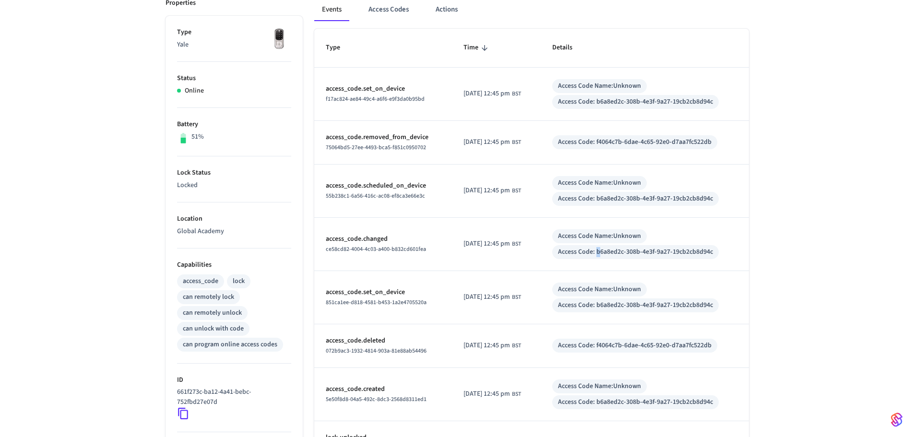
click at [610, 251] on div "Access Code: b6a8ed2c-308b-4e3f-9a27-19cb2cb8d94c" at bounding box center [635, 252] width 155 height 10
drag, startPoint x: 605, startPoint y: 140, endPoint x: 619, endPoint y: 142, distance: 14.0
click at [619, 142] on div "Access Code: f4064c7b-6dae-4c65-92e0-d7aa7fc522db" at bounding box center [635, 142] width 154 height 10
click at [607, 201] on div "Access Code: b6a8ed2c-308b-4e3f-9a27-19cb2cb8d94c" at bounding box center [635, 199] width 155 height 10
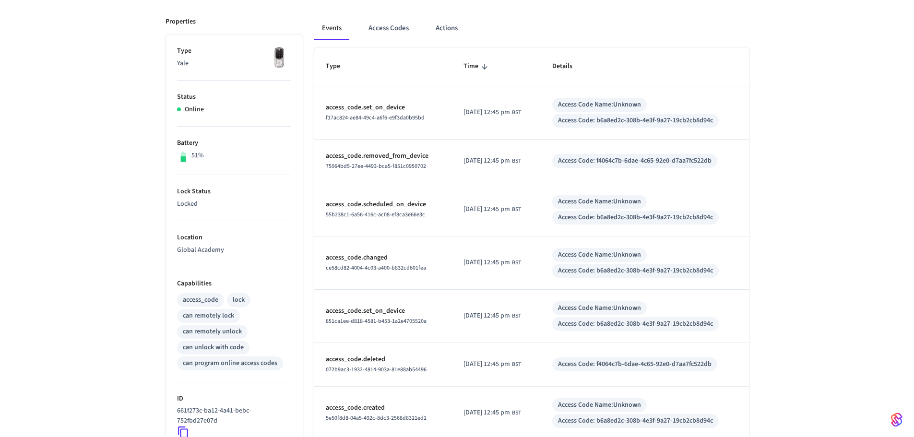
scroll to position [122, 0]
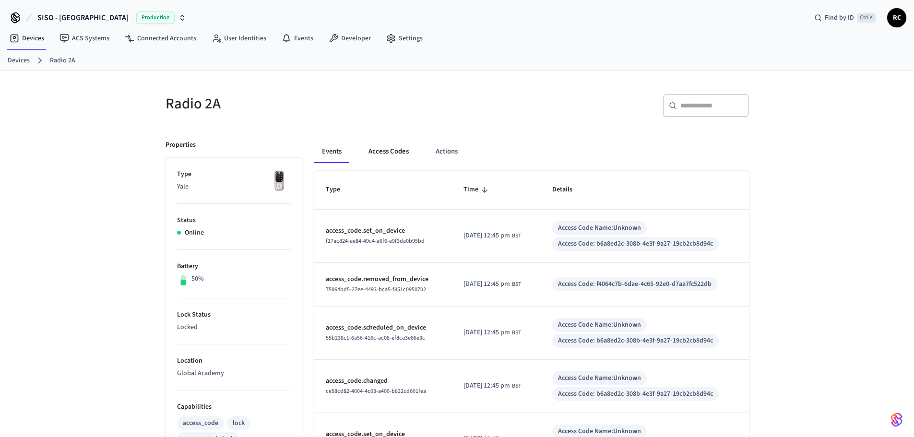
click at [385, 151] on button "Access Codes" at bounding box center [389, 151] width 56 height 23
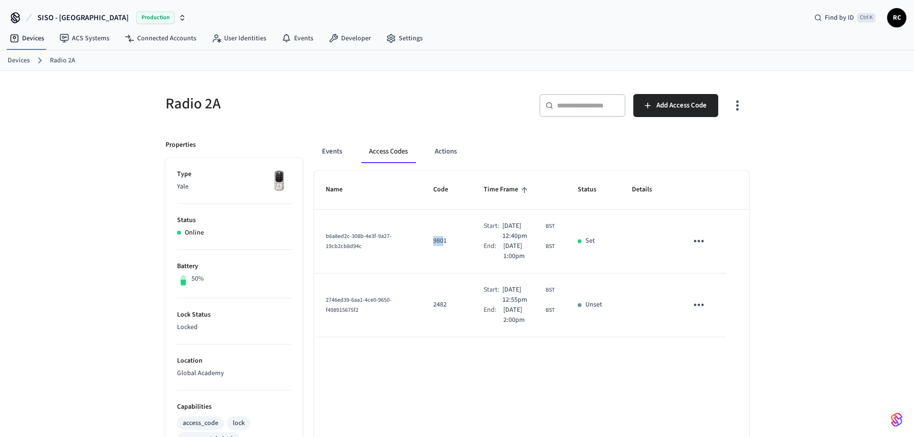
drag, startPoint x: 426, startPoint y: 243, endPoint x: 437, endPoint y: 240, distance: 10.9
click at [437, 240] on p "9801" at bounding box center [446, 241] width 27 height 10
click at [140, 316] on div "Radio 2A ​ ​ Add Access Code Properties Type Yale Status Online Battery 50% Loc…" at bounding box center [457, 391] width 914 height 641
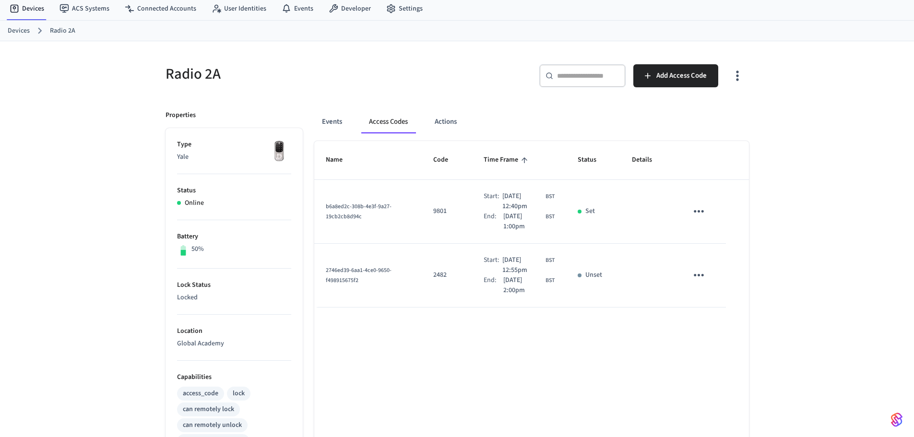
scroll to position [40, 0]
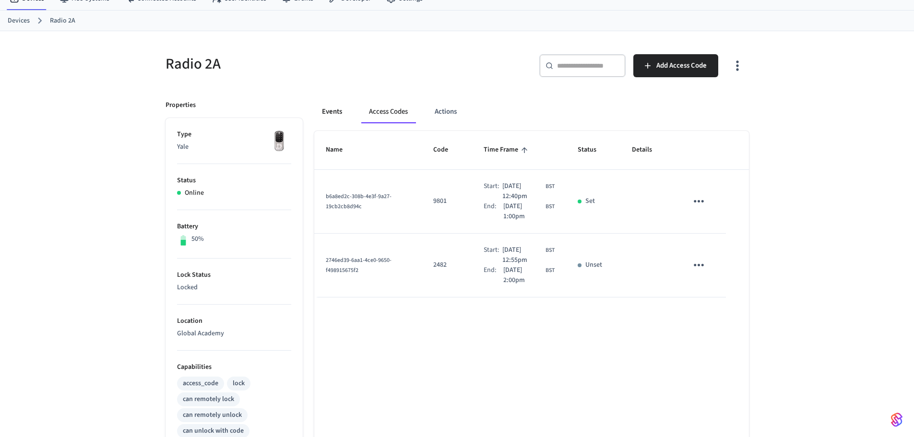
click at [328, 109] on button "Events" at bounding box center [332, 111] width 36 height 23
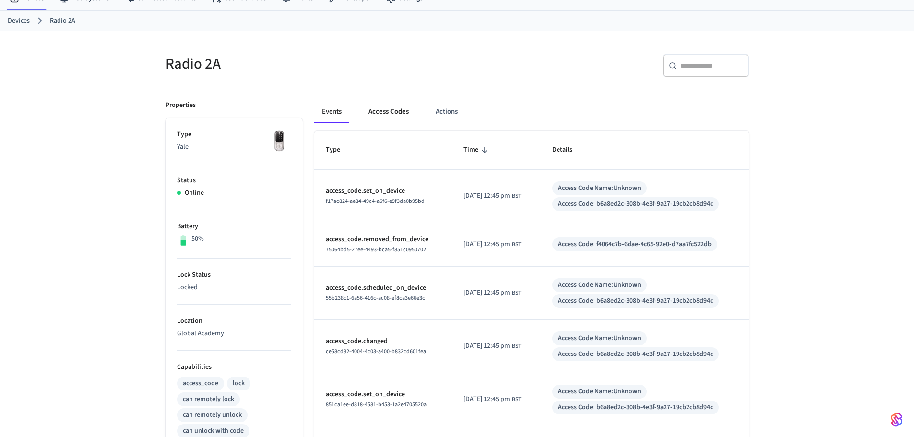
click at [387, 113] on button "Access Codes" at bounding box center [389, 111] width 56 height 23
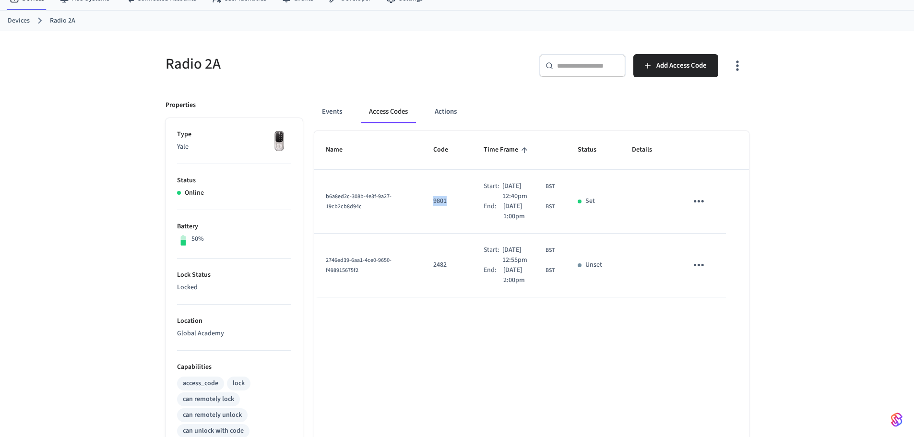
drag, startPoint x: 425, startPoint y: 201, endPoint x: 447, endPoint y: 207, distance: 22.8
click at [447, 207] on td "9801" at bounding box center [447, 202] width 50 height 64
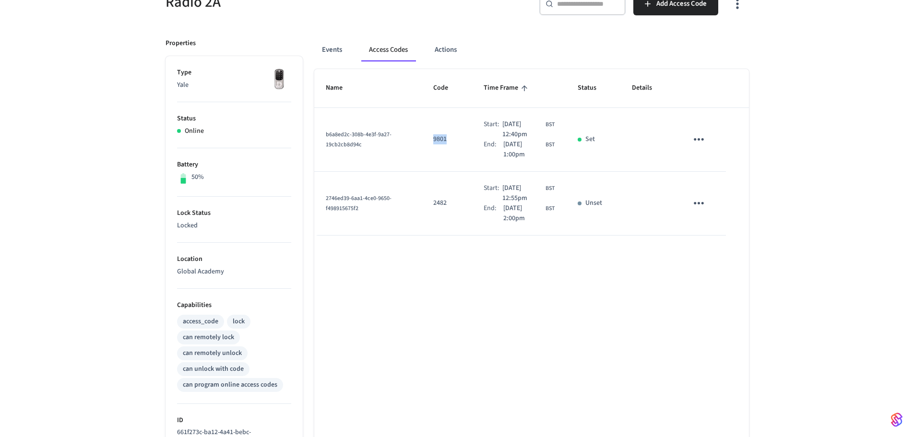
scroll to position [95, 0]
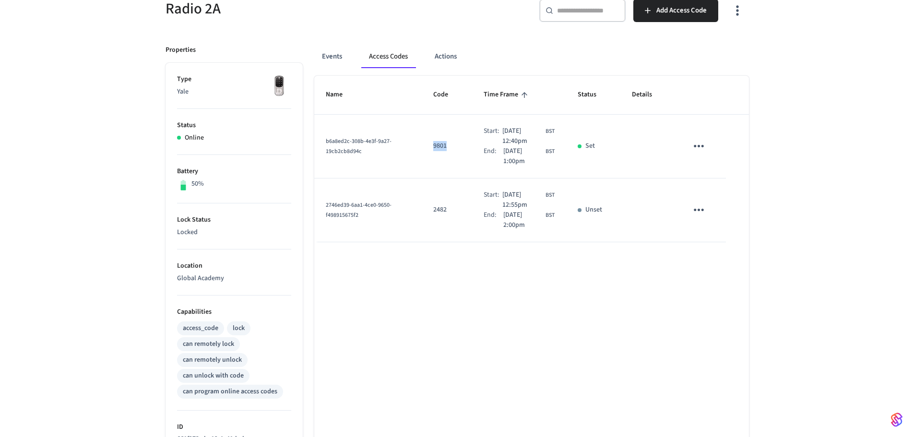
click at [433, 146] on p "9801" at bounding box center [446, 146] width 27 height 10
click at [337, 53] on button "Events" at bounding box center [332, 56] width 36 height 23
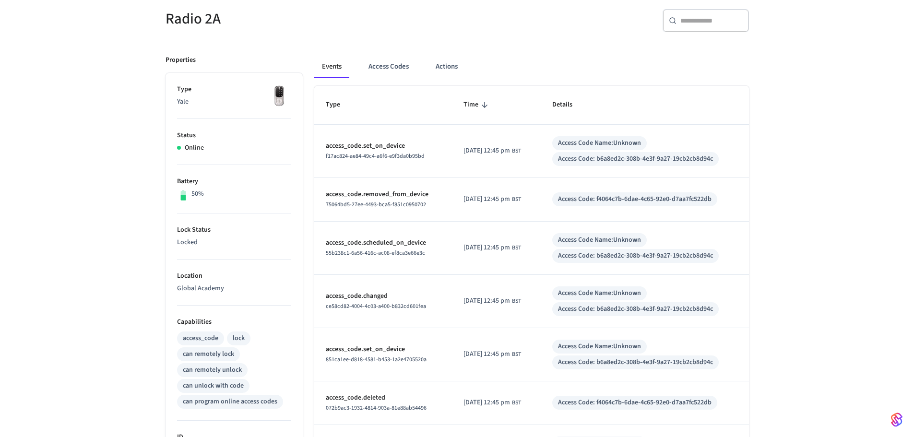
scroll to position [84, 0]
drag, startPoint x: 196, startPoint y: 403, endPoint x: 254, endPoint y: 402, distance: 58.5
click at [254, 402] on div "can program online access codes" at bounding box center [230, 402] width 95 height 10
click at [389, 69] on button "Access Codes" at bounding box center [389, 67] width 56 height 23
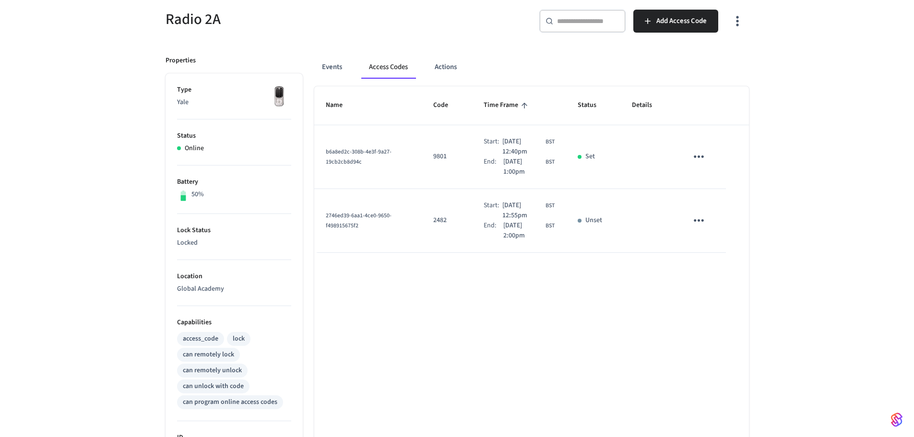
click at [701, 155] on icon "sticky table" at bounding box center [698, 156] width 15 height 15
click at [784, 134] on div at bounding box center [460, 218] width 921 height 437
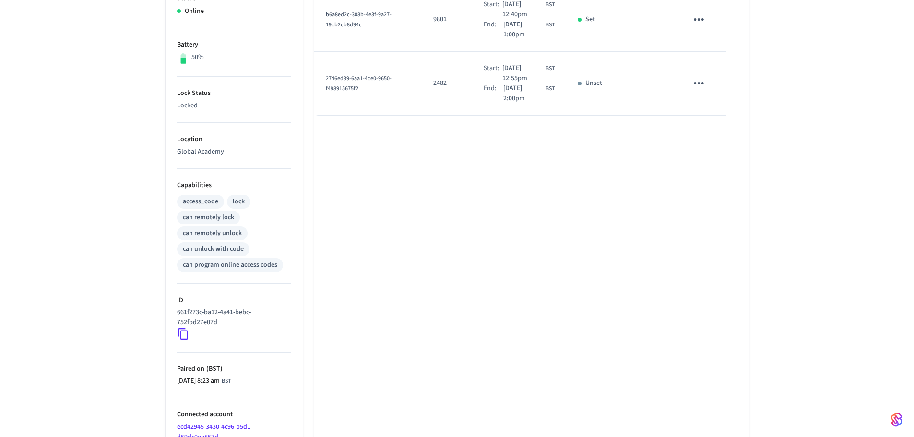
scroll to position [222, 0]
drag, startPoint x: 220, startPoint y: 321, endPoint x: 173, endPoint y: 308, distance: 48.9
click at [173, 308] on ul "Type Yale Status Online Battery 50% Lock Status Locked Location Global Academy …" at bounding box center [234, 213] width 137 height 554
click at [209, 321] on p "661f273c-ba12-4a41-bebc-752fbd27e07d" at bounding box center [232, 318] width 110 height 20
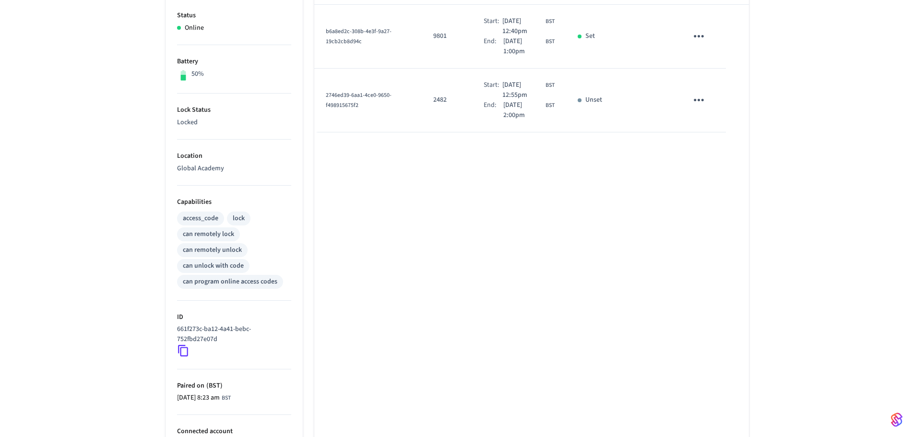
scroll to position [201, 0]
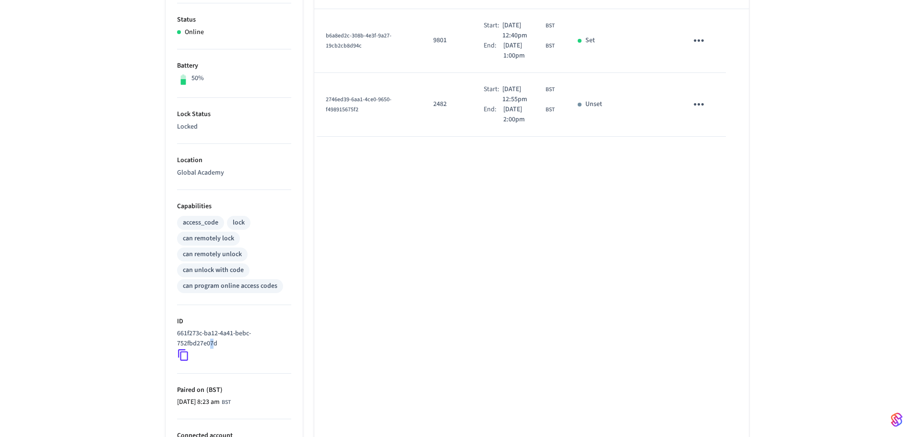
drag, startPoint x: 210, startPoint y: 342, endPoint x: 214, endPoint y: 344, distance: 5.0
click at [214, 344] on p "661f273c-ba12-4a41-bebc-752fbd27e07d" at bounding box center [232, 339] width 110 height 20
drag, startPoint x: 214, startPoint y: 344, endPoint x: 423, endPoint y: 357, distance: 209.2
click at [423, 357] on div "Name Code Time Frame Status Details b6a8ed2c-308b-4e3f-9a27-19cb2cb8d94c 9801 S…" at bounding box center [531, 240] width 435 height 541
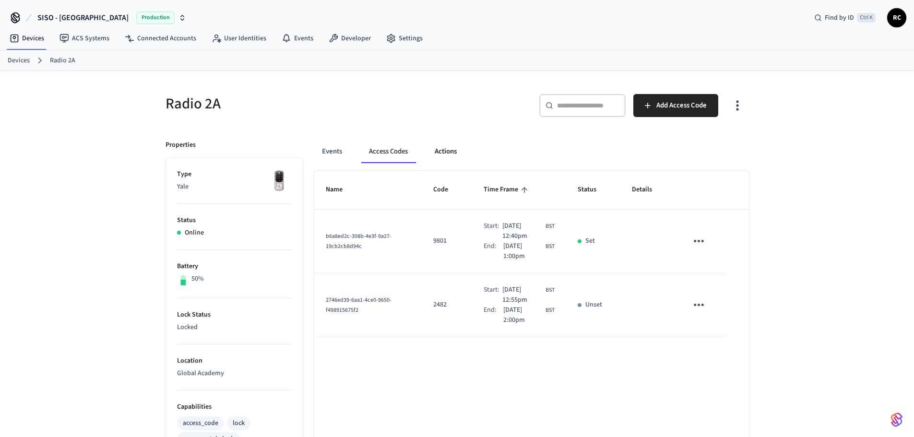
click at [436, 155] on button "Actions" at bounding box center [445, 151] width 37 height 23
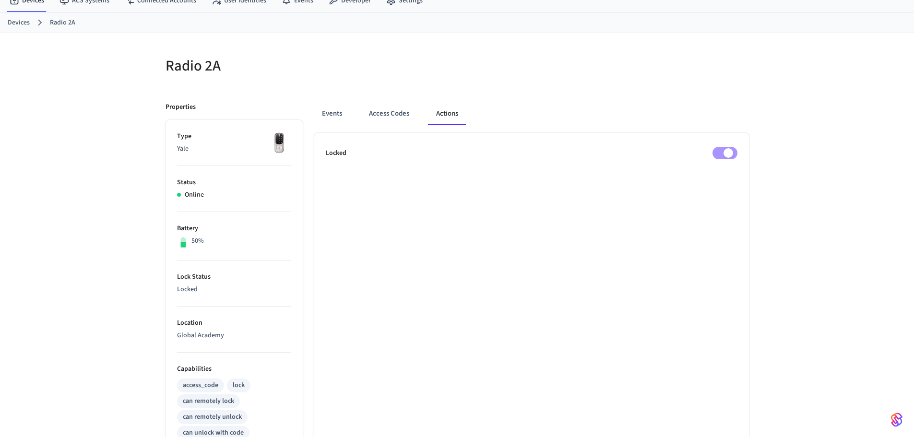
scroll to position [39, 0]
drag, startPoint x: 178, startPoint y: 286, endPoint x: 214, endPoint y: 288, distance: 36.0
click at [214, 288] on p "Locked" at bounding box center [234, 288] width 114 height 10
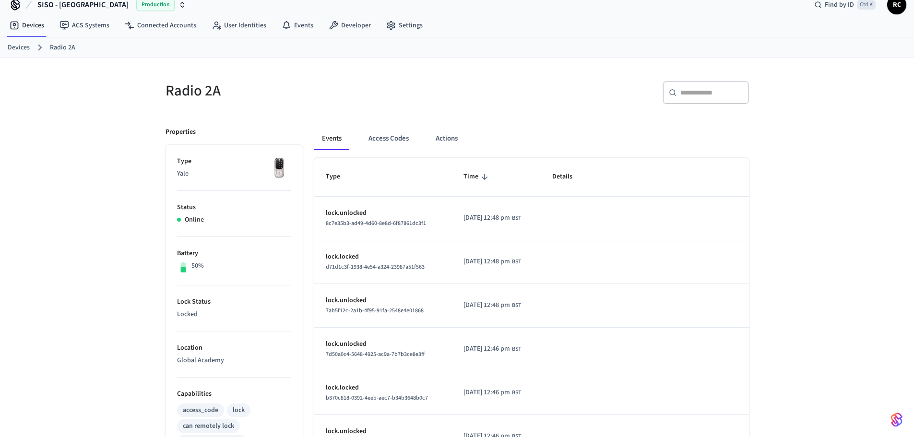
scroll to position [42, 0]
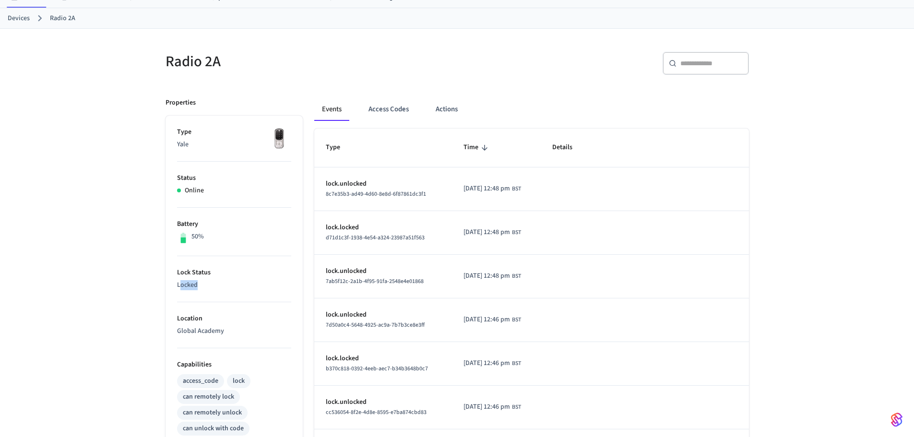
drag, startPoint x: 179, startPoint y: 286, endPoint x: 204, endPoint y: 287, distance: 25.0
click at [204, 287] on p "Locked" at bounding box center [234, 285] width 114 height 10
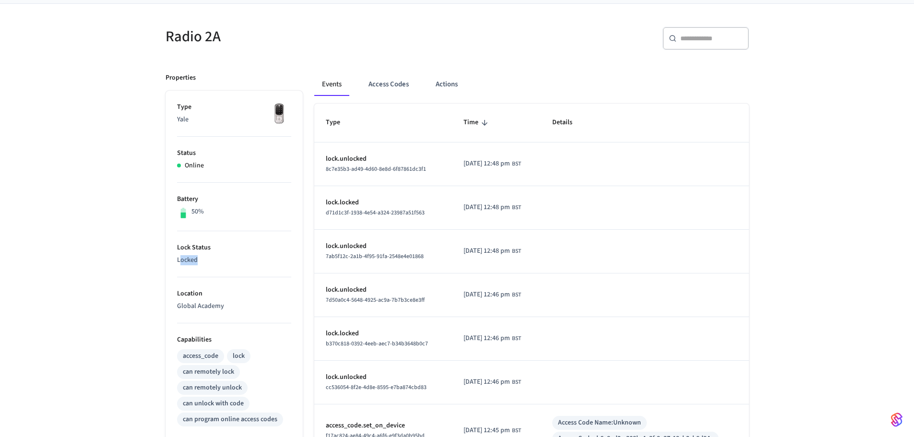
scroll to position [68, 0]
click at [447, 88] on button "Actions" at bounding box center [446, 83] width 37 height 23
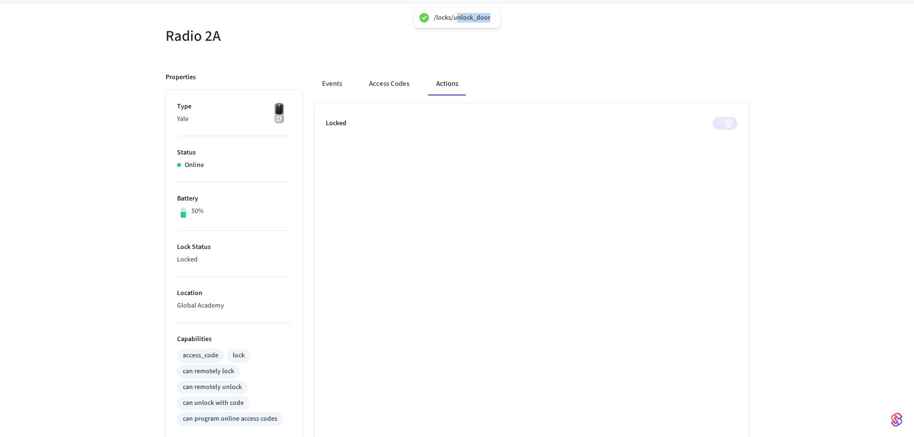
drag, startPoint x: 456, startPoint y: 19, endPoint x: 497, endPoint y: 24, distance: 41.2
click at [497, 24] on div "/locks/unlock_door" at bounding box center [457, 18] width 85 height 20
click at [525, 202] on ul "Locked" at bounding box center [531, 373] width 435 height 541
click at [191, 256] on p "Locked" at bounding box center [234, 260] width 114 height 10
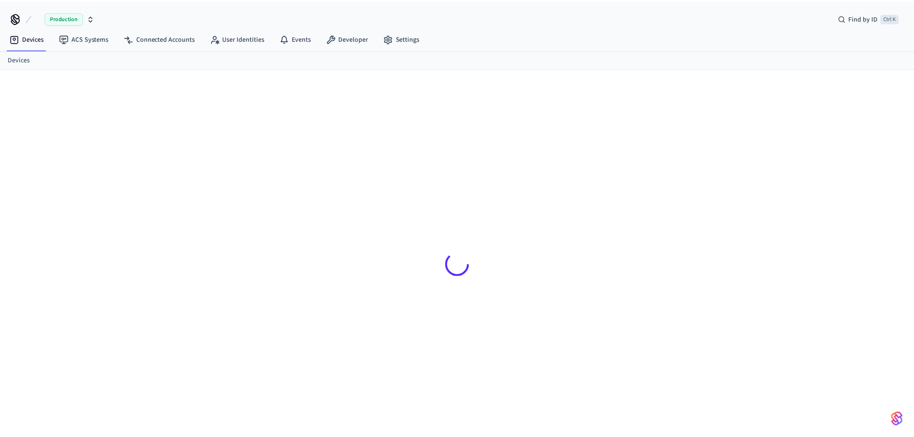
scroll to position [13, 0]
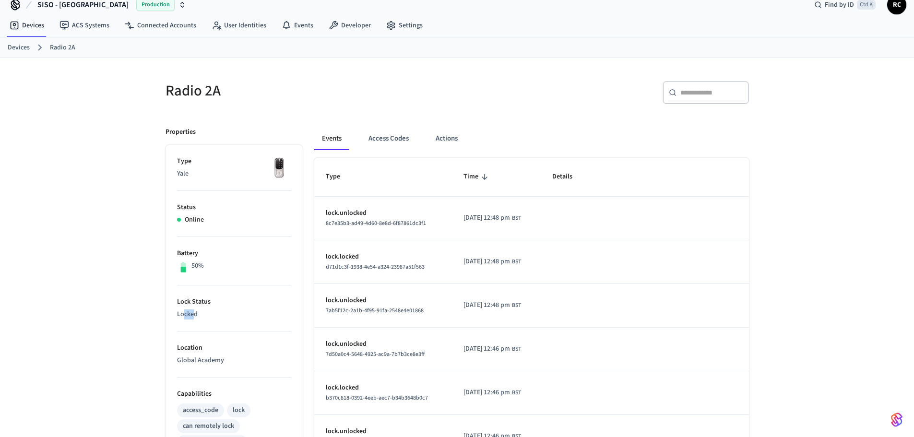
drag, startPoint x: 185, startPoint y: 317, endPoint x: 194, endPoint y: 316, distance: 9.1
click at [194, 316] on p "Locked" at bounding box center [234, 314] width 114 height 10
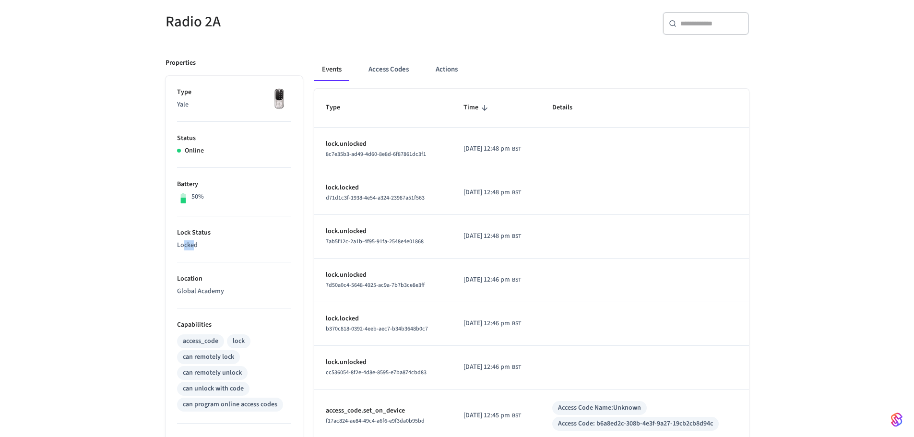
scroll to position [79, 0]
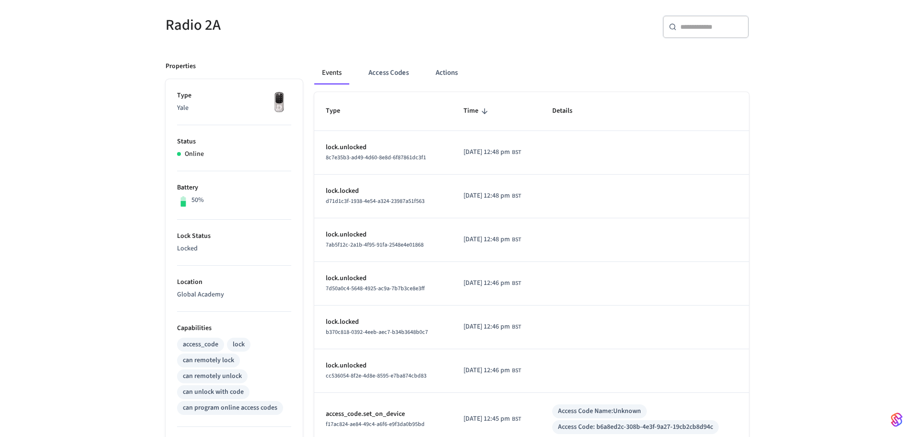
click at [200, 249] on p "Locked" at bounding box center [234, 249] width 114 height 10
drag, startPoint x: 197, startPoint y: 249, endPoint x: 167, endPoint y: 245, distance: 29.9
click at [167, 245] on ul "Type Yale Status Online Battery 50% Lock Status Locked Location Global Academy …" at bounding box center [234, 360] width 137 height 563
click at [184, 252] on p "Locked" at bounding box center [234, 249] width 114 height 10
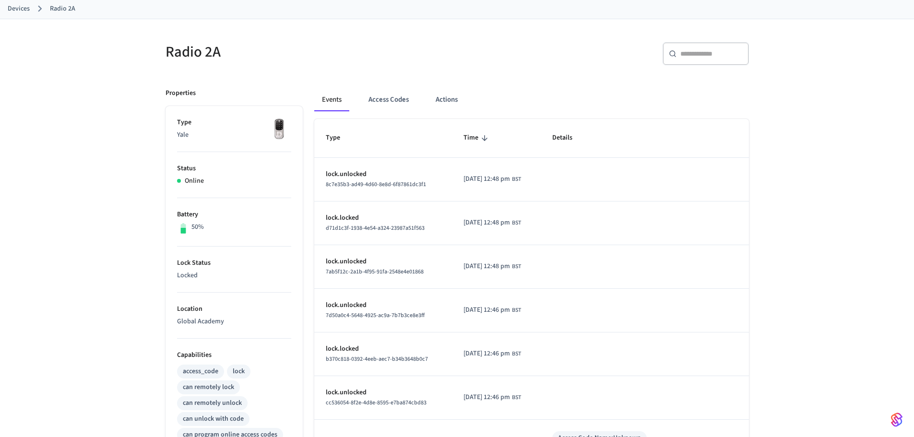
scroll to position [48, 0]
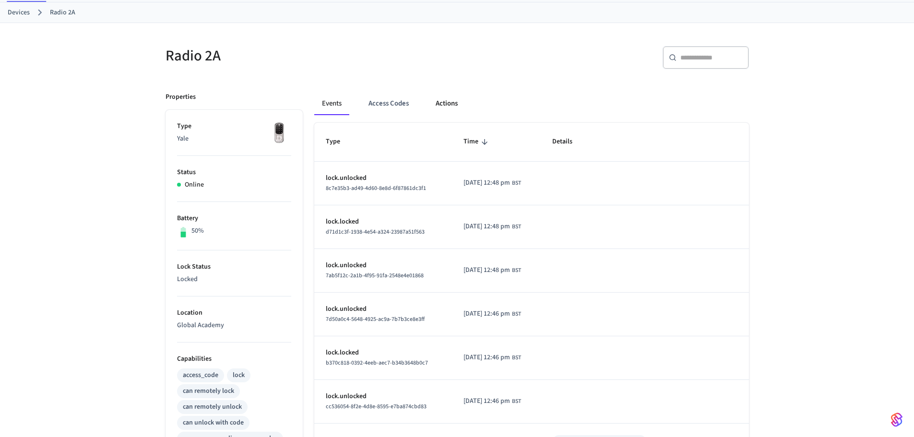
click at [452, 107] on button "Actions" at bounding box center [446, 103] width 37 height 23
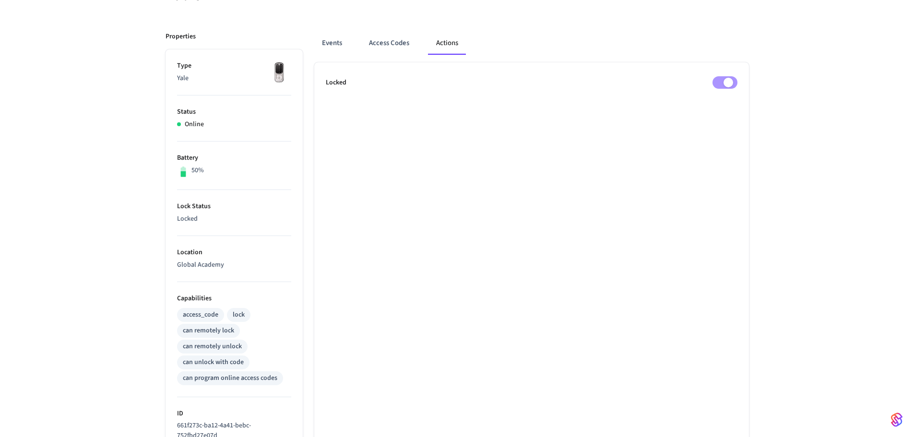
scroll to position [92, 0]
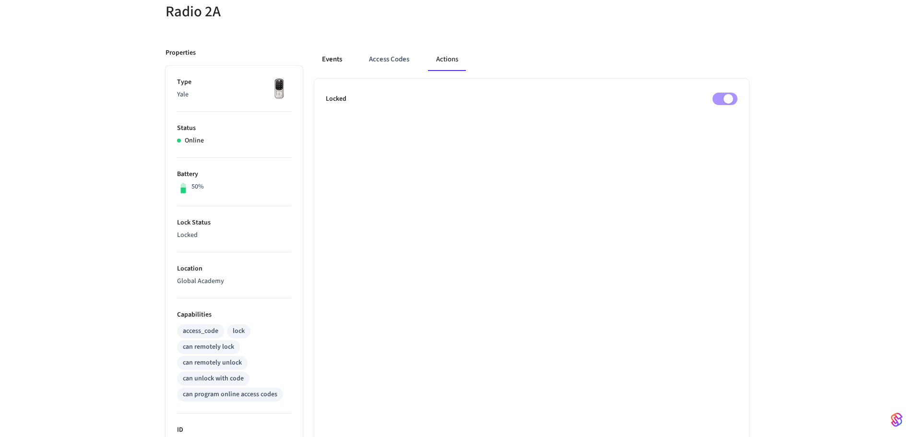
click at [333, 59] on button "Events" at bounding box center [332, 59] width 36 height 23
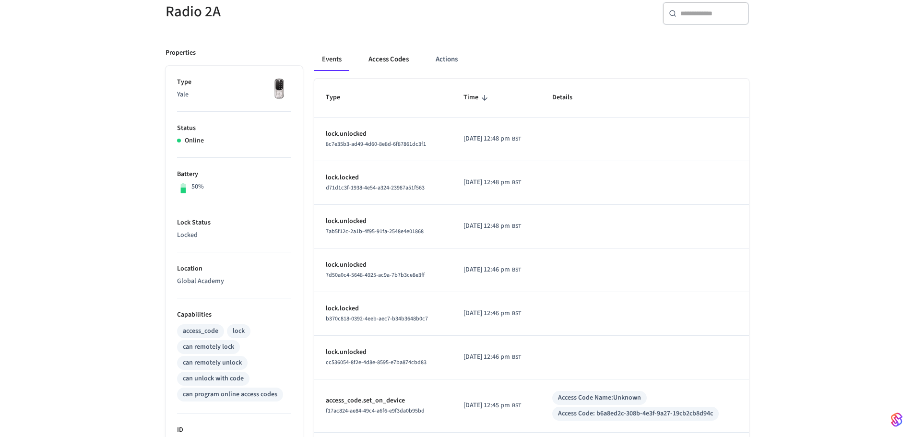
click at [389, 59] on button "Access Codes" at bounding box center [389, 59] width 56 height 23
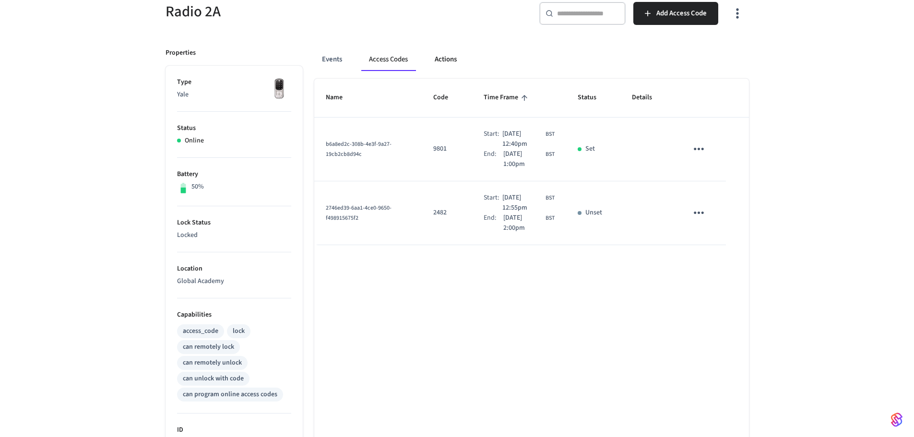
click at [443, 69] on button "Actions" at bounding box center [445, 59] width 37 height 23
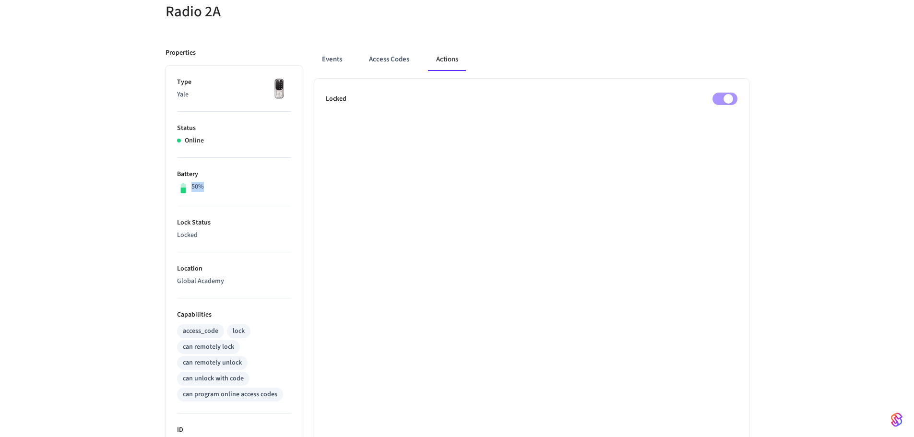
drag, startPoint x: 191, startPoint y: 189, endPoint x: 204, endPoint y: 189, distance: 12.5
click at [204, 189] on div "50%" at bounding box center [234, 188] width 114 height 12
drag, startPoint x: 188, startPoint y: 141, endPoint x: 211, endPoint y: 143, distance: 22.6
click at [211, 143] on div "Online" at bounding box center [234, 141] width 114 height 10
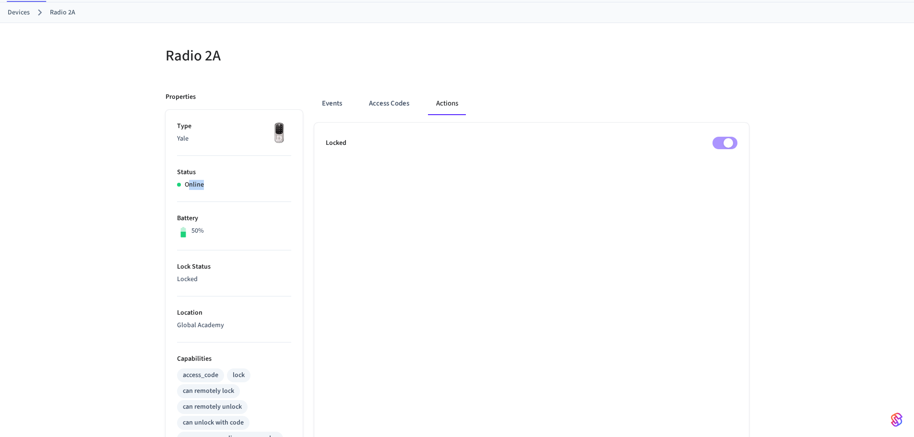
scroll to position [42, 0]
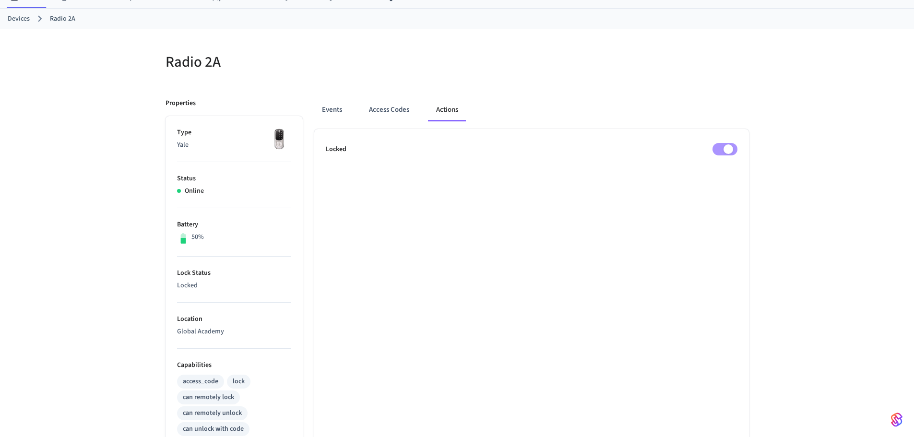
click at [479, 239] on ul "Locked" at bounding box center [531, 399] width 435 height 541
click at [331, 107] on button "Events" at bounding box center [332, 109] width 36 height 23
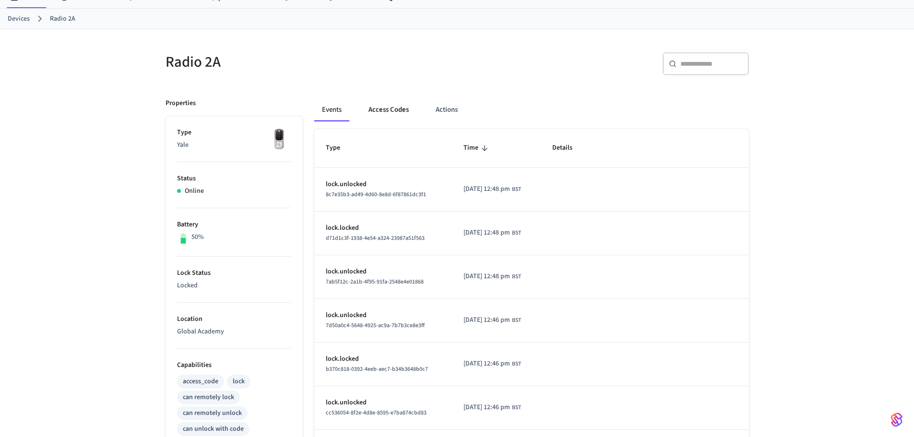
click at [401, 110] on button "Access Codes" at bounding box center [389, 109] width 56 height 23
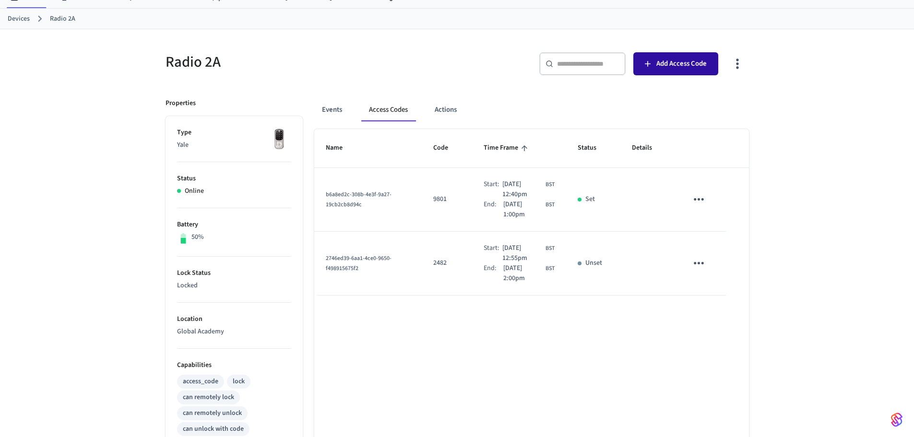
click at [675, 62] on span "Add Access Code" at bounding box center [681, 64] width 50 height 12
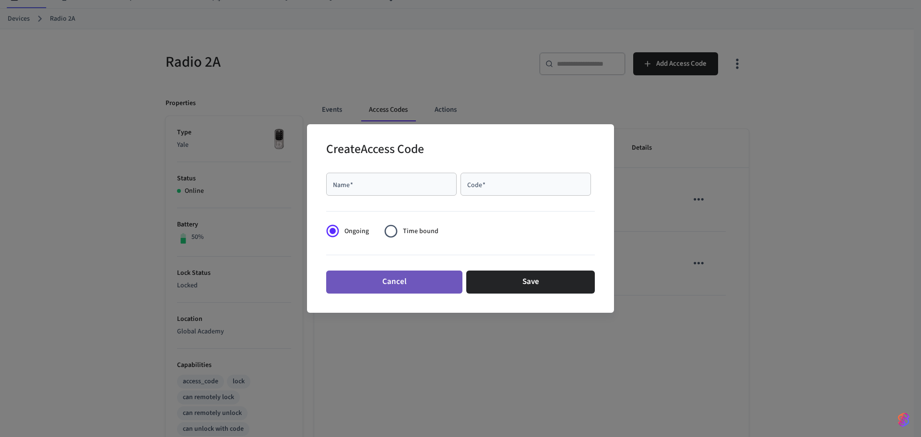
click at [391, 277] on button "Cancel" at bounding box center [394, 282] width 136 height 23
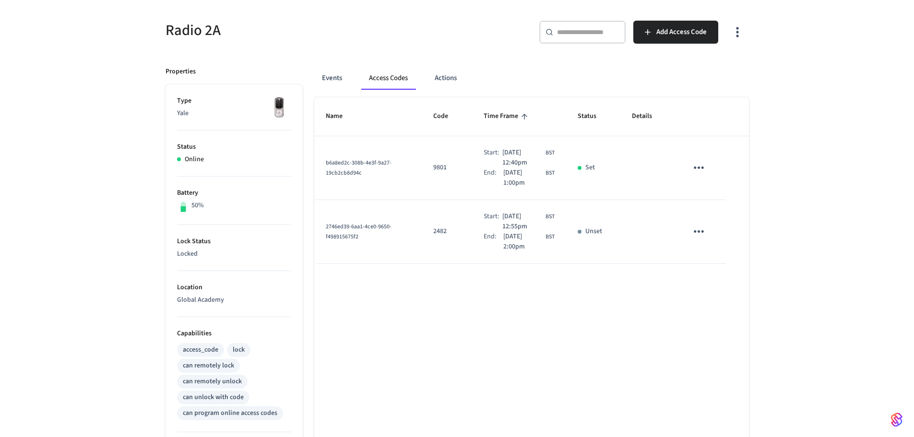
scroll to position [70, 0]
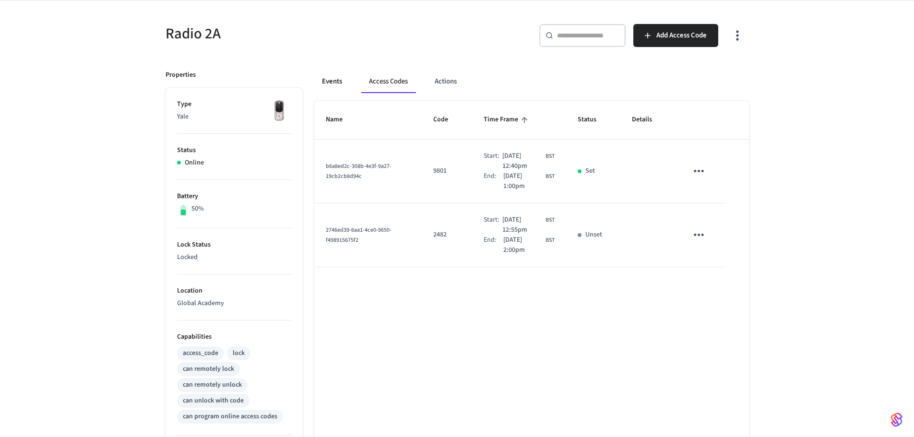
click at [338, 78] on button "Events" at bounding box center [332, 81] width 36 height 23
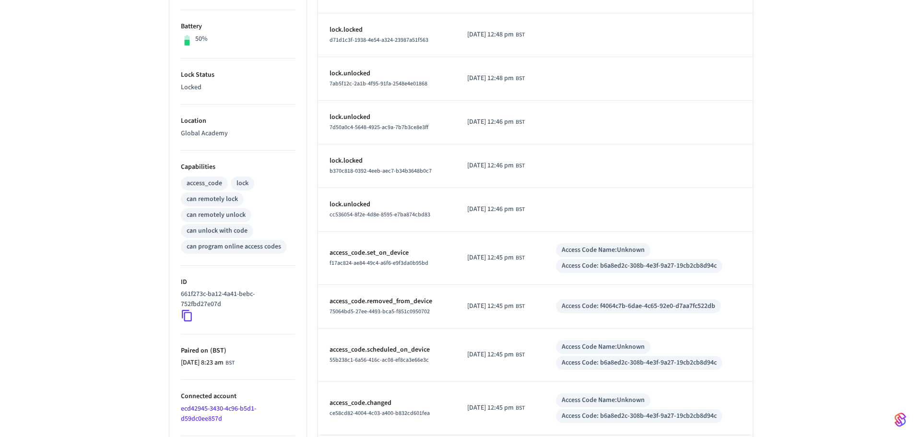
scroll to position [285, 0]
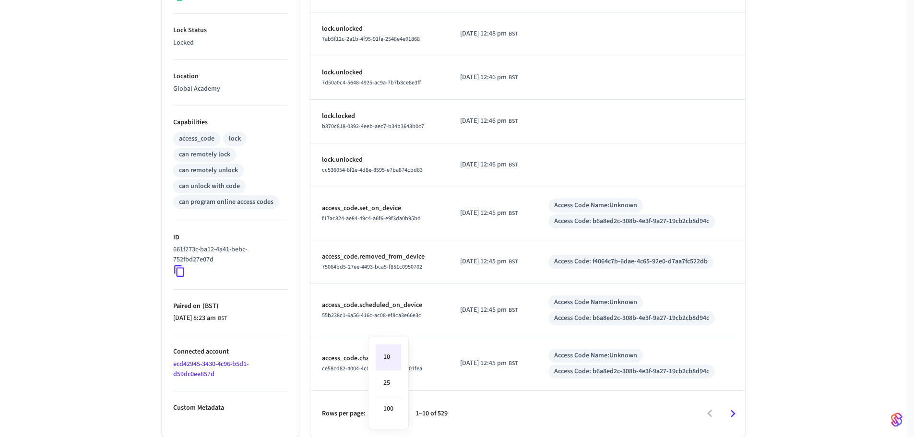
click at [399, 412] on body "SISO - YALE Production Find by ID Ctrl K RC Devices ACS Systems Connected Accou…" at bounding box center [457, 76] width 914 height 722
click at [393, 414] on li "100" at bounding box center [388, 408] width 25 height 25
type input "***"
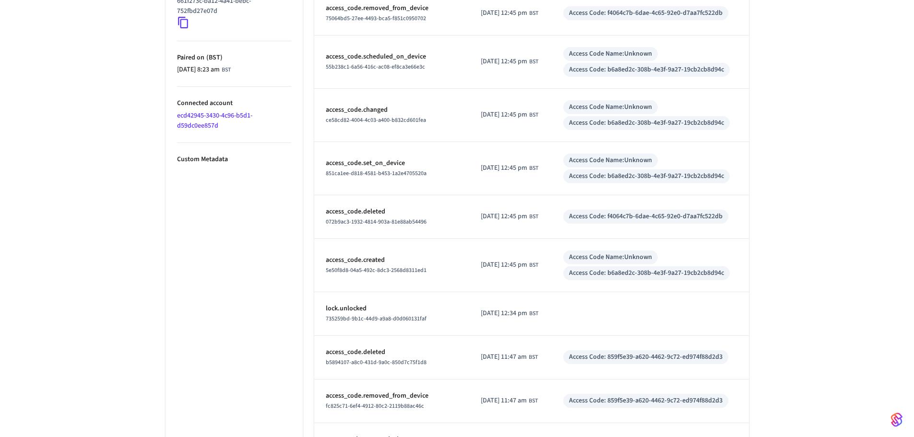
scroll to position [582, 0]
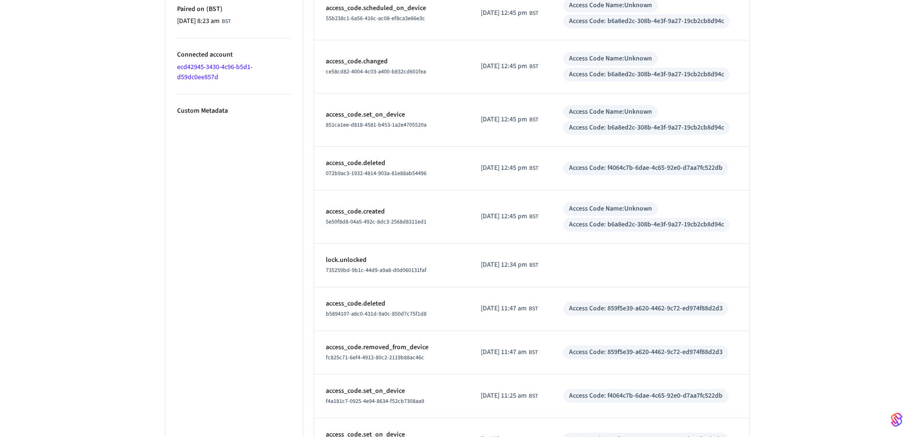
drag, startPoint x: 520, startPoint y: 307, endPoint x: 532, endPoint y: 304, distance: 12.5
click at [527, 304] on span "[DATE] 11:47 am" at bounding box center [504, 309] width 46 height 10
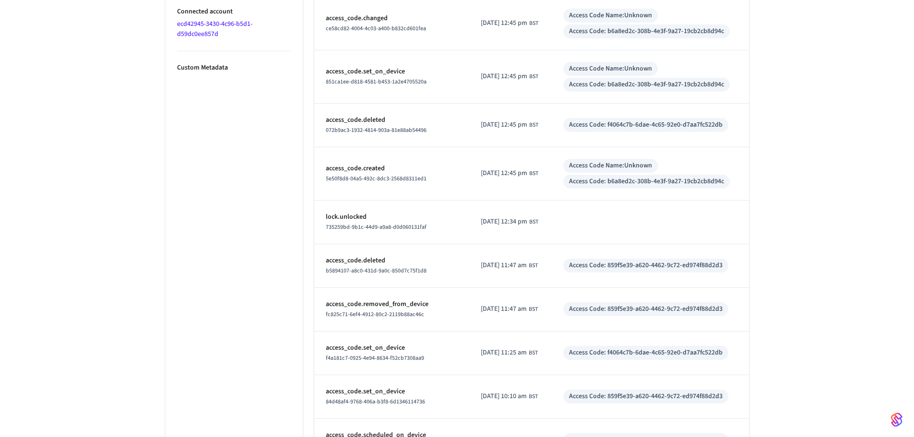
scroll to position [625, 0]
click at [521, 304] on span "[DATE] 11:47 am" at bounding box center [504, 309] width 46 height 10
click at [523, 304] on span "[DATE] 11:47 am" at bounding box center [504, 309] width 46 height 10
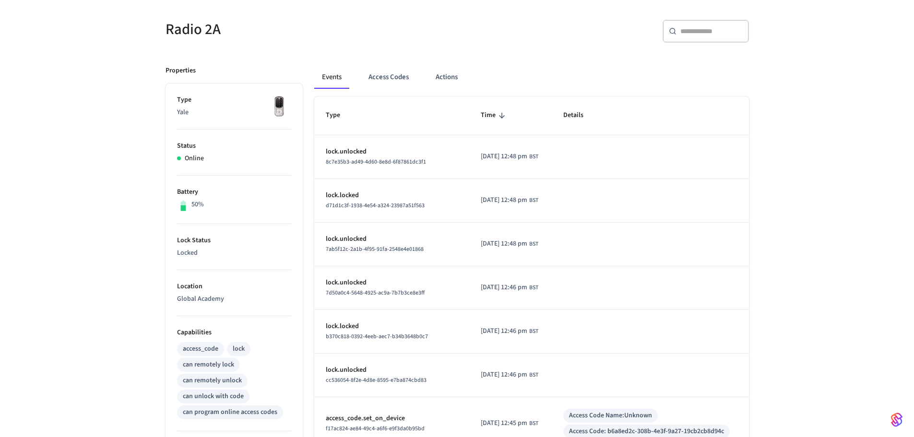
scroll to position [74, 0]
drag, startPoint x: 181, startPoint y: 255, endPoint x: 198, endPoint y: 254, distance: 16.4
click at [198, 254] on p "Locked" at bounding box center [234, 254] width 114 height 10
click at [192, 255] on p "Locked" at bounding box center [234, 254] width 114 height 10
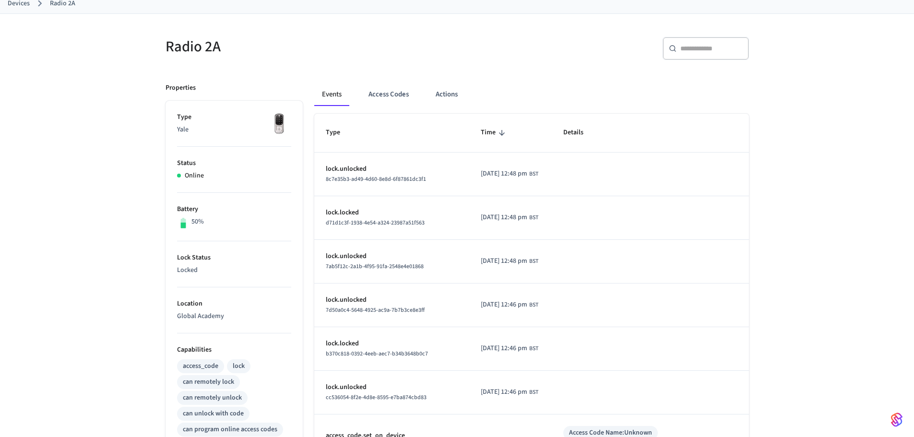
scroll to position [56, 0]
click at [378, 95] on button "Access Codes" at bounding box center [389, 95] width 56 height 23
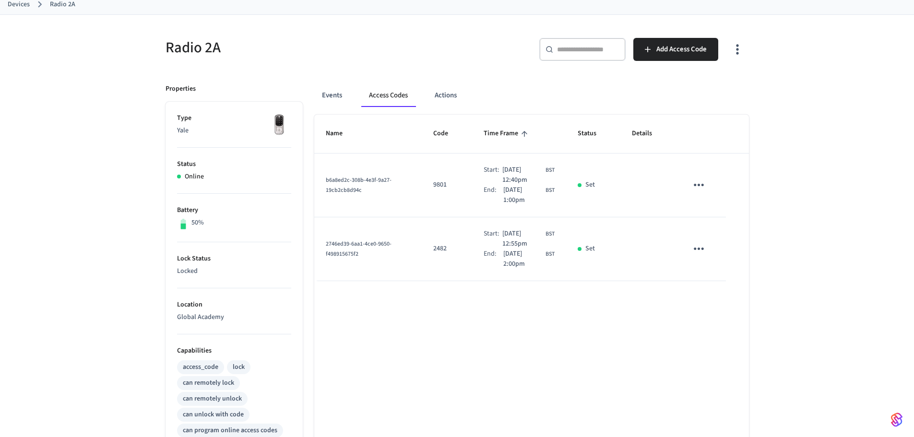
click at [409, 255] on td "2746ed39-6aa1-4ce0-9650-f498915675f2" at bounding box center [368, 249] width 108 height 64
click at [461, 95] on button "Actions" at bounding box center [445, 95] width 37 height 23
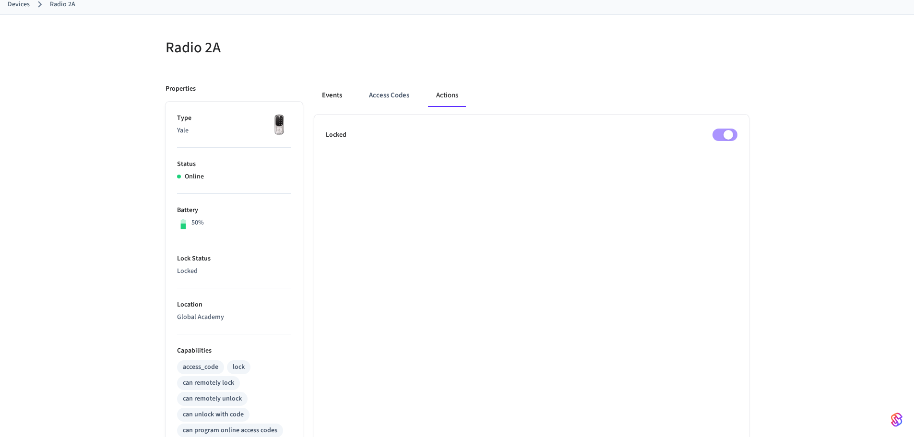
click at [333, 92] on button "Events" at bounding box center [332, 95] width 36 height 23
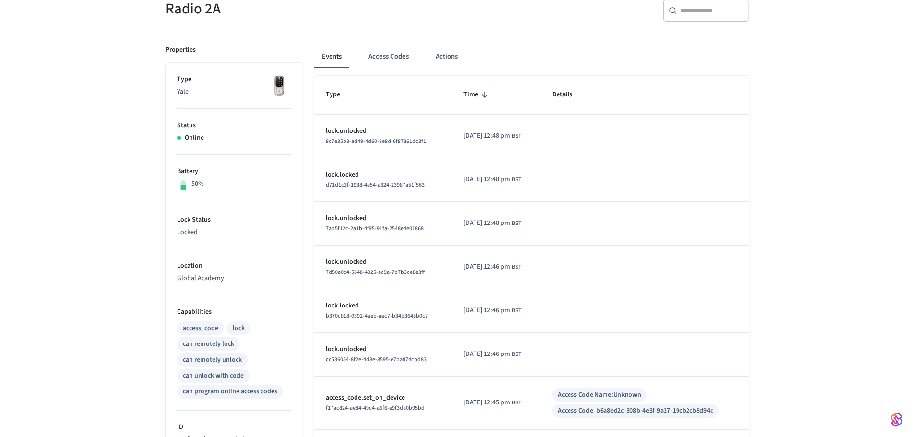
scroll to position [96, 0]
drag, startPoint x: 506, startPoint y: 263, endPoint x: 512, endPoint y: 262, distance: 5.5
click at [510, 262] on span "[DATE] 12:46 pm" at bounding box center [487, 266] width 47 height 10
click at [510, 263] on span "[DATE] 12:46 pm" at bounding box center [487, 266] width 47 height 10
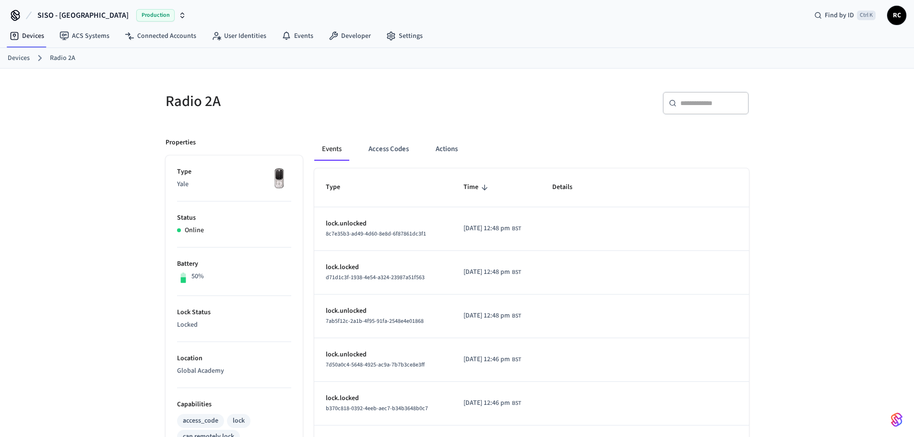
scroll to position [0, 0]
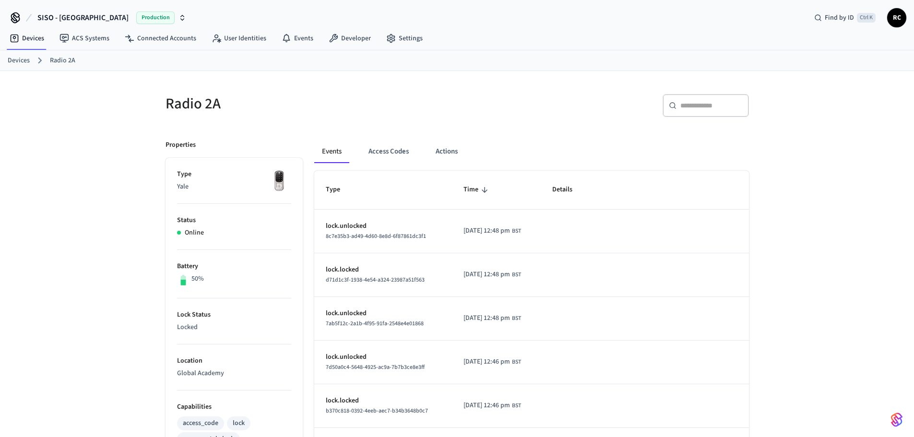
click at [12, 63] on link "Devices" at bounding box center [19, 61] width 22 height 10
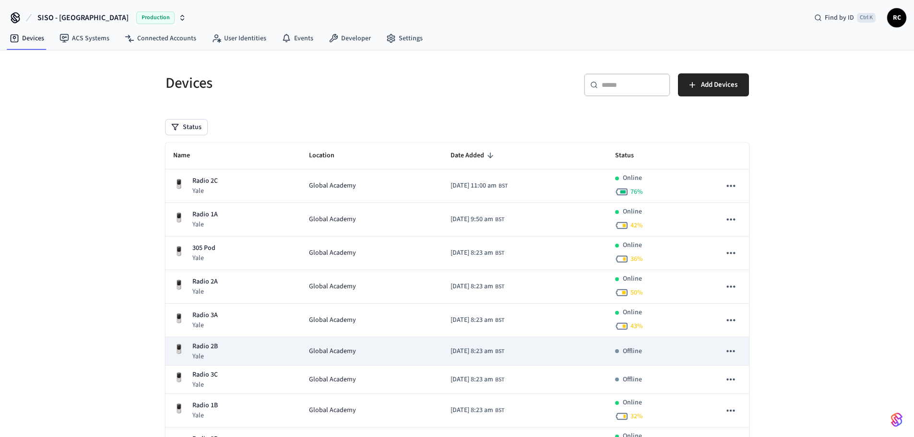
scroll to position [83, 0]
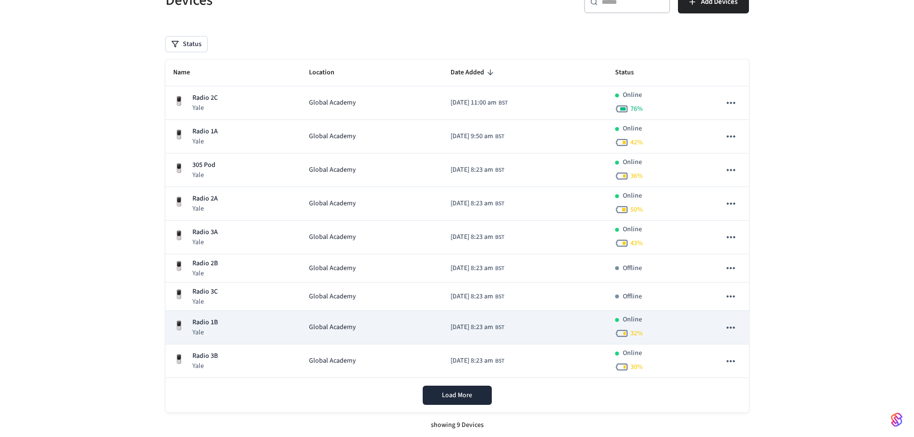
click at [199, 320] on p "Radio 1B" at bounding box center [204, 323] width 25 height 10
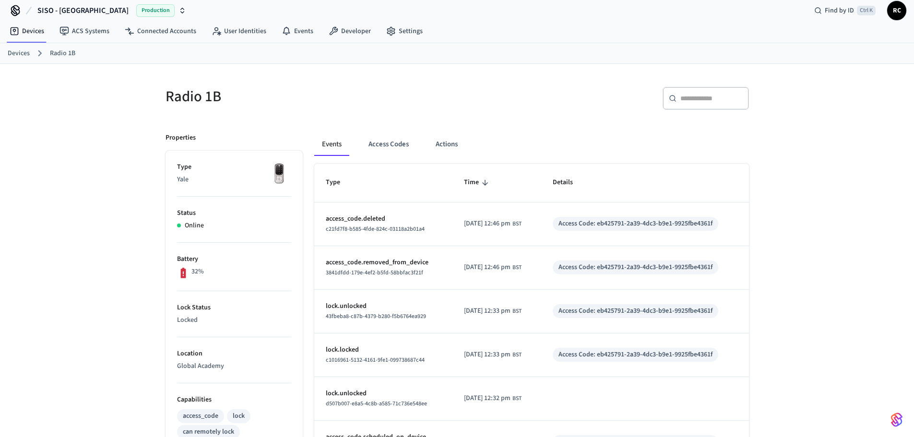
scroll to position [7, 0]
